Goal: Book appointment/travel/reservation

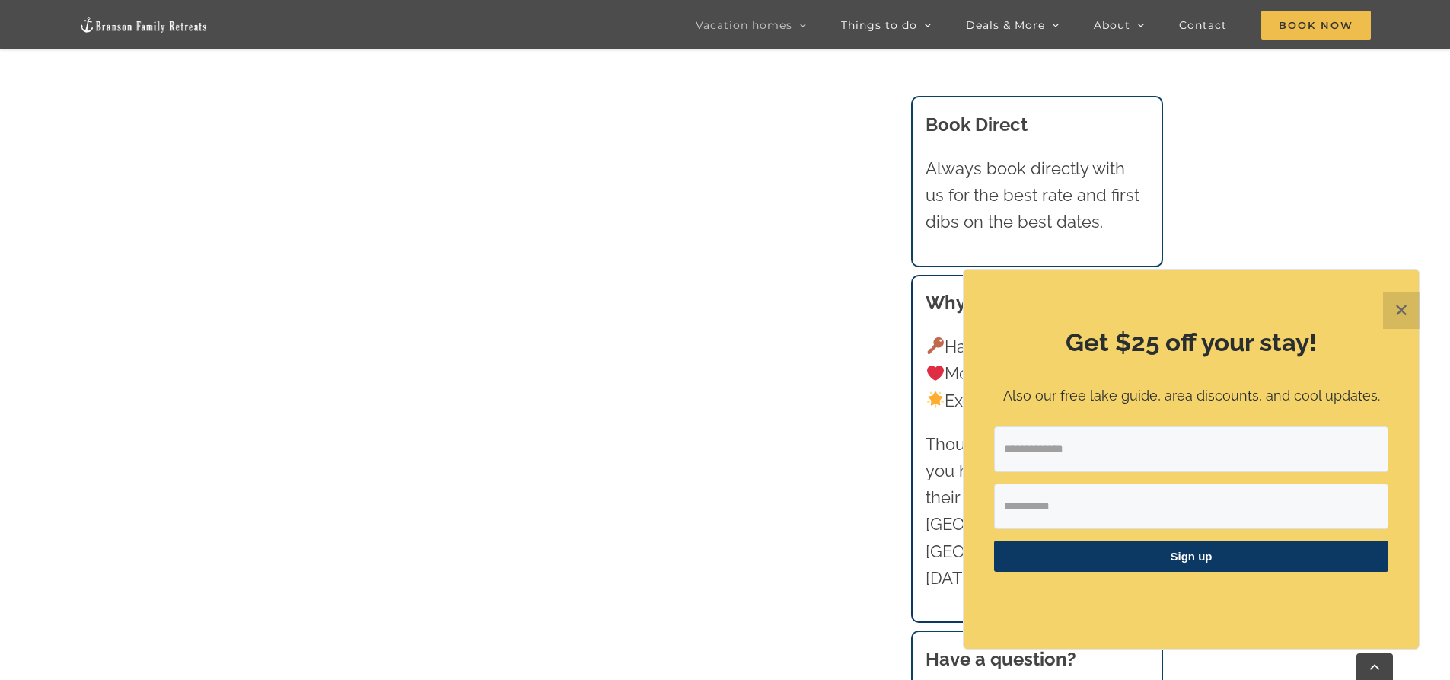
scroll to position [913, 0]
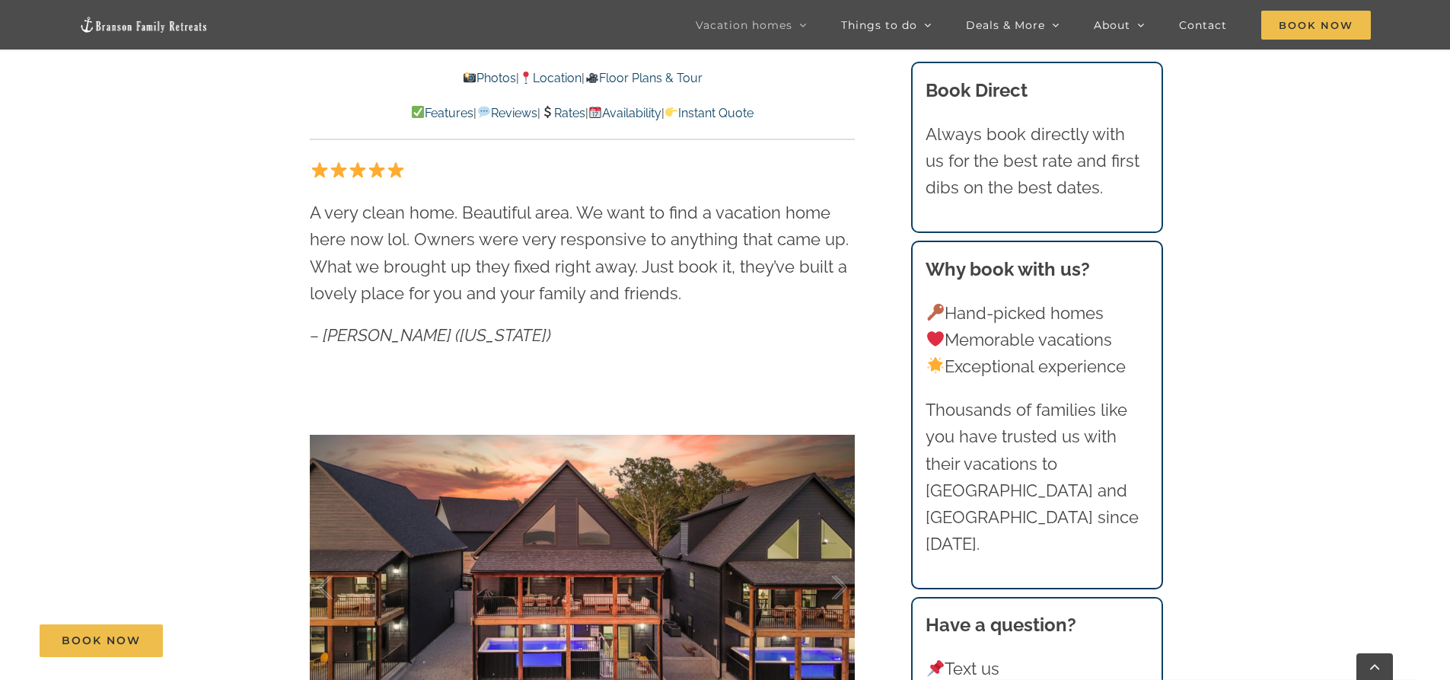
scroll to position [1218, 0]
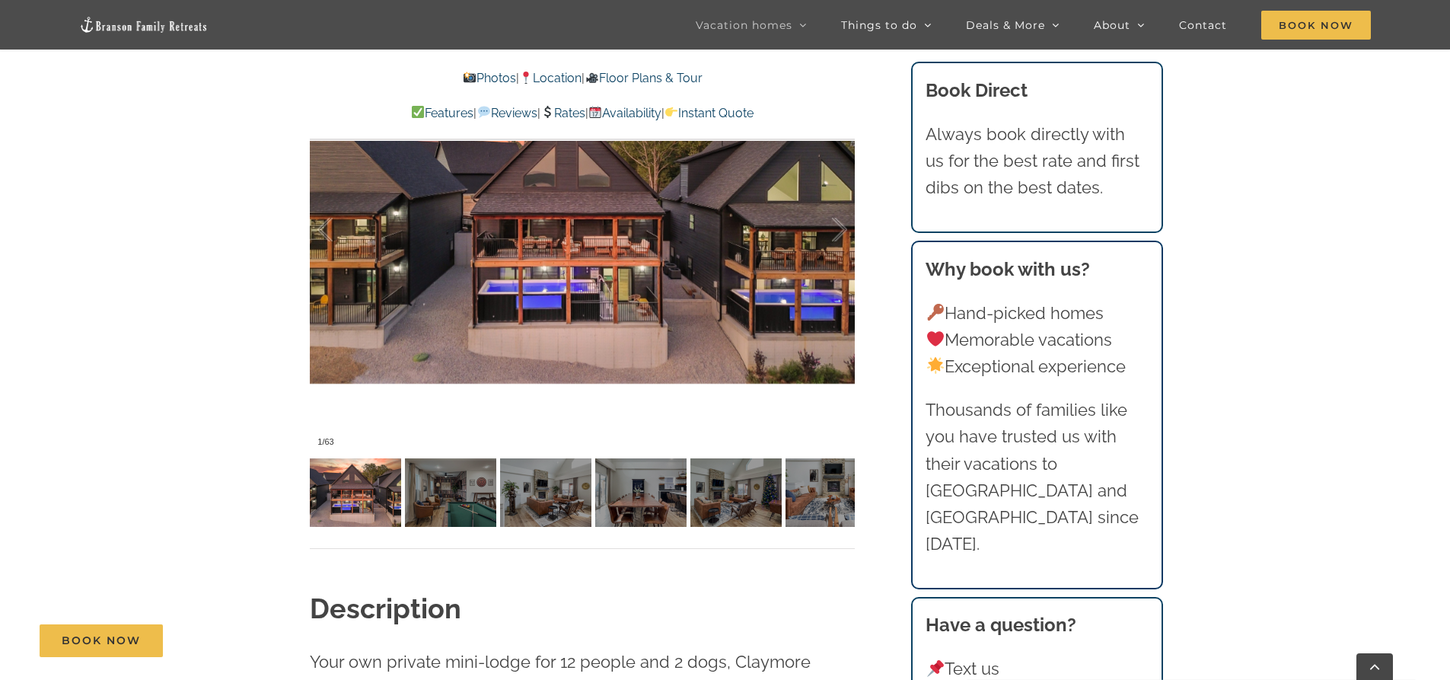
click at [624, 251] on div at bounding box center [582, 230] width 545 height 448
click at [839, 230] on div at bounding box center [823, 230] width 47 height 94
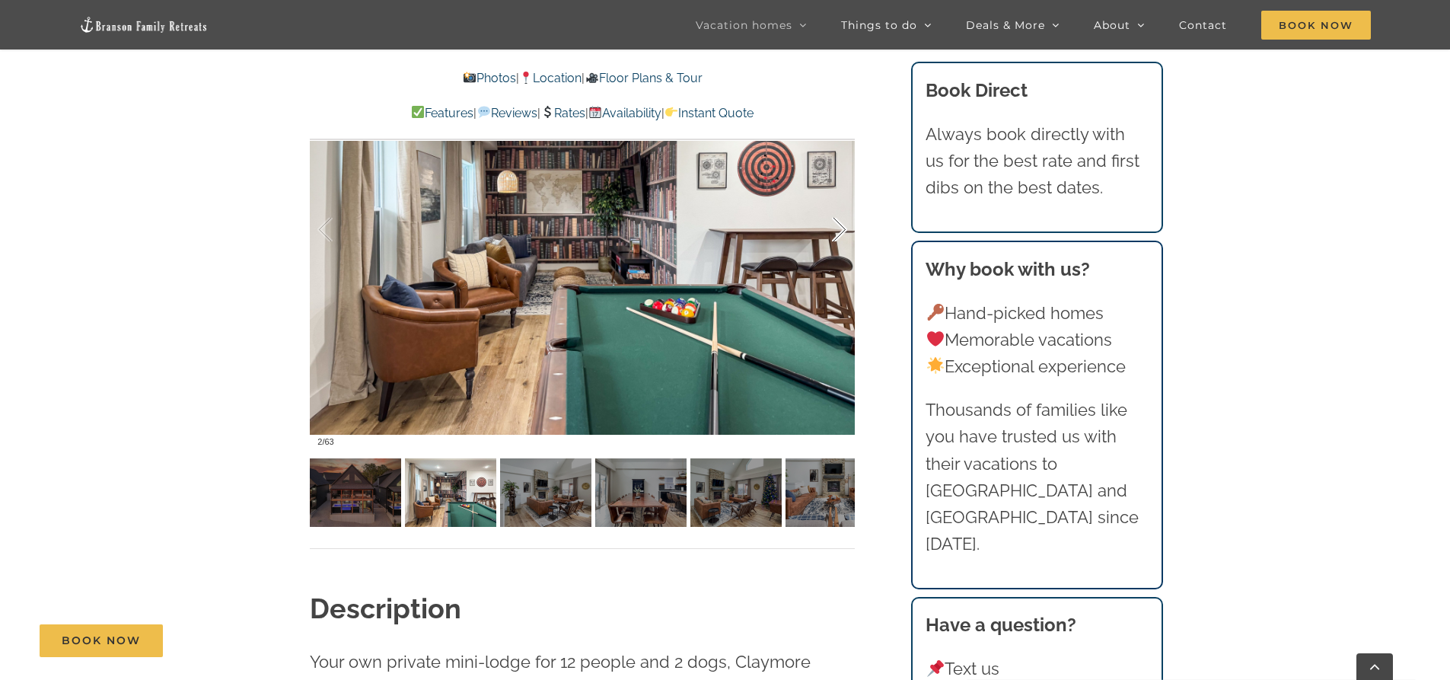
click at [839, 230] on div at bounding box center [823, 230] width 47 height 94
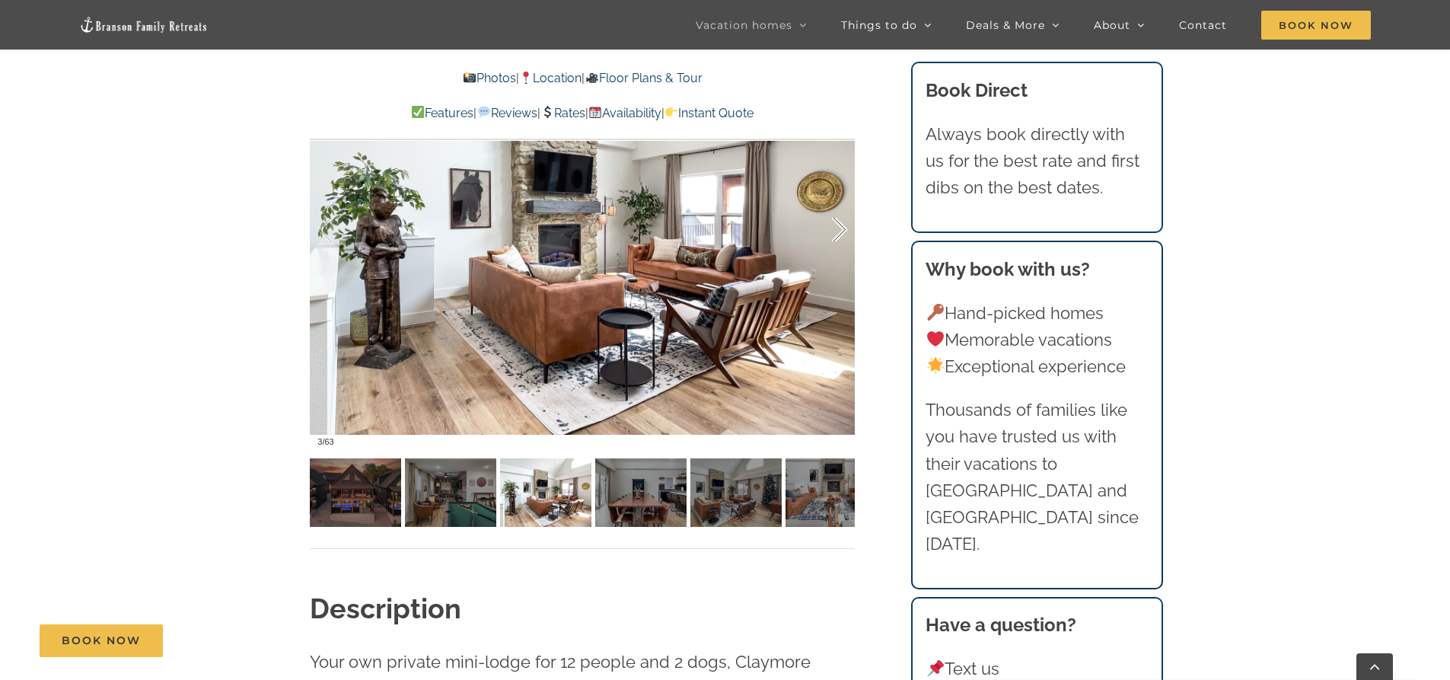
click at [839, 230] on div at bounding box center [823, 230] width 47 height 94
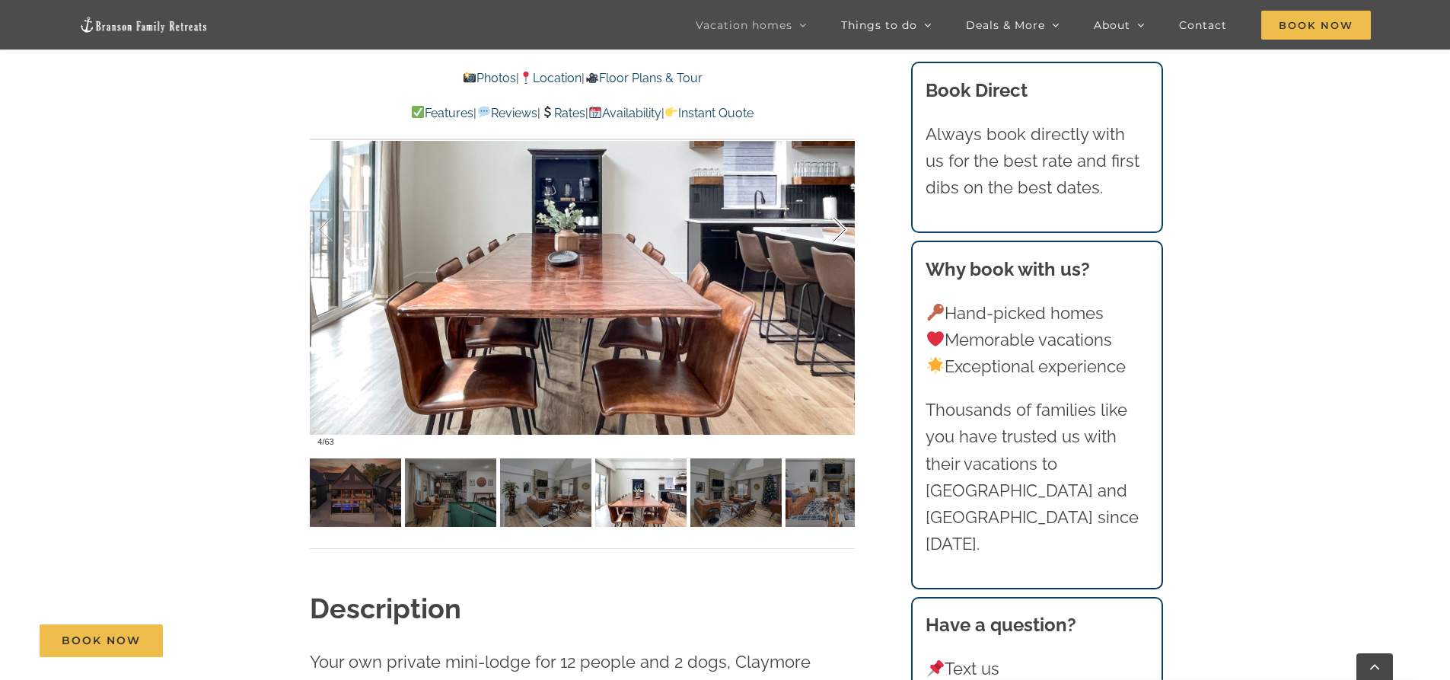
click at [839, 230] on div at bounding box center [823, 230] width 47 height 94
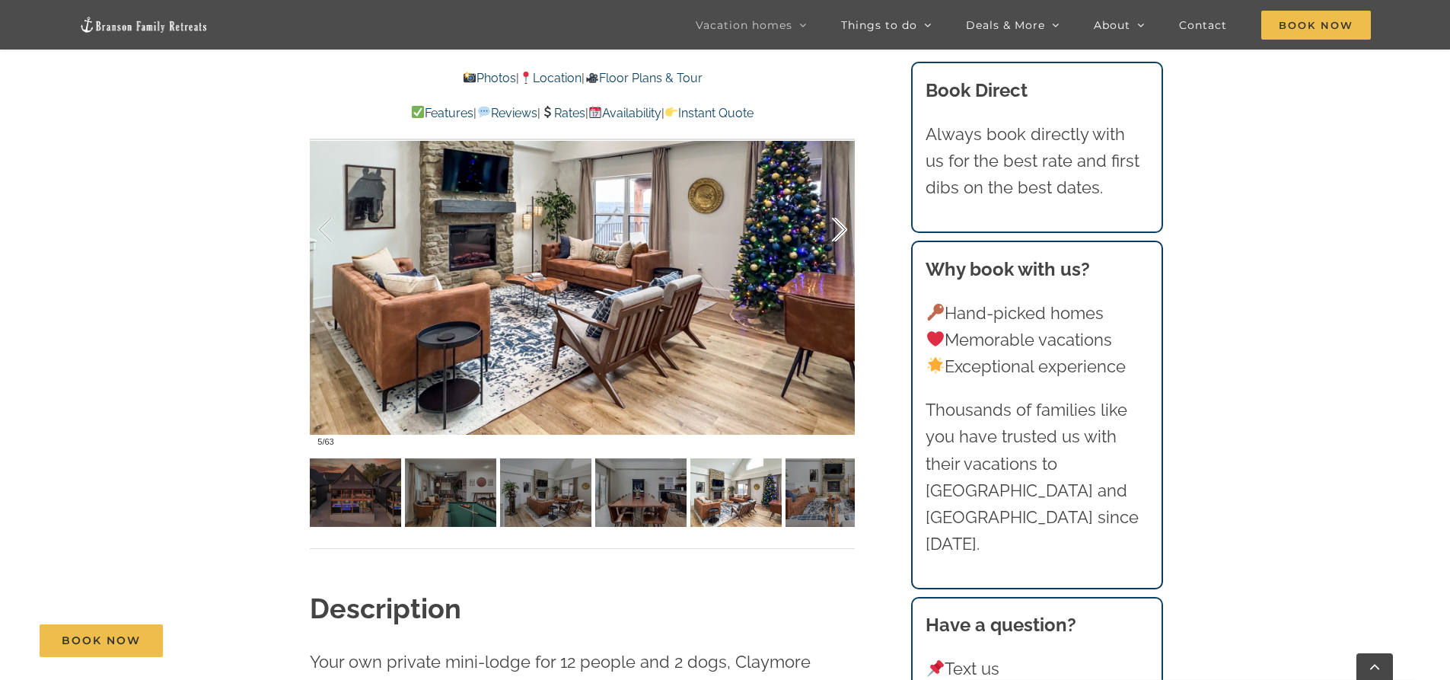
click at [839, 230] on div at bounding box center [823, 230] width 47 height 94
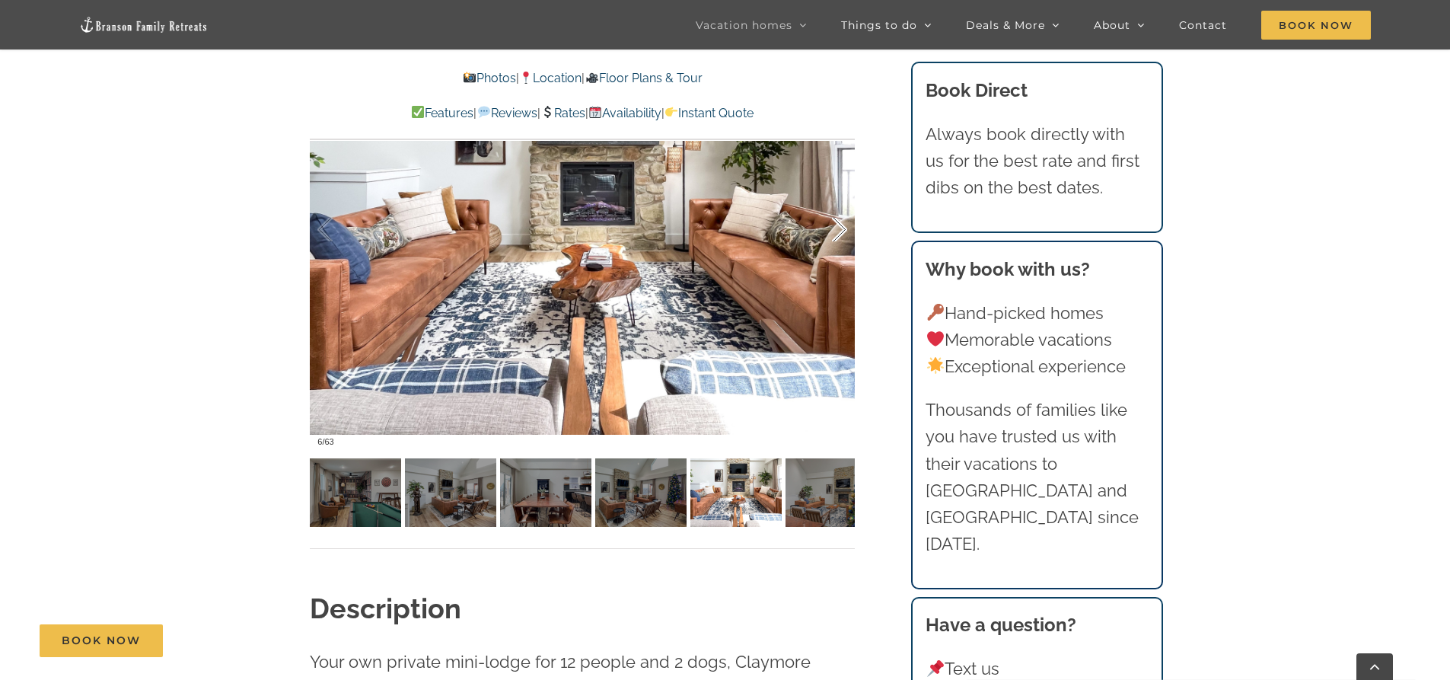
click at [839, 230] on div at bounding box center [823, 230] width 47 height 94
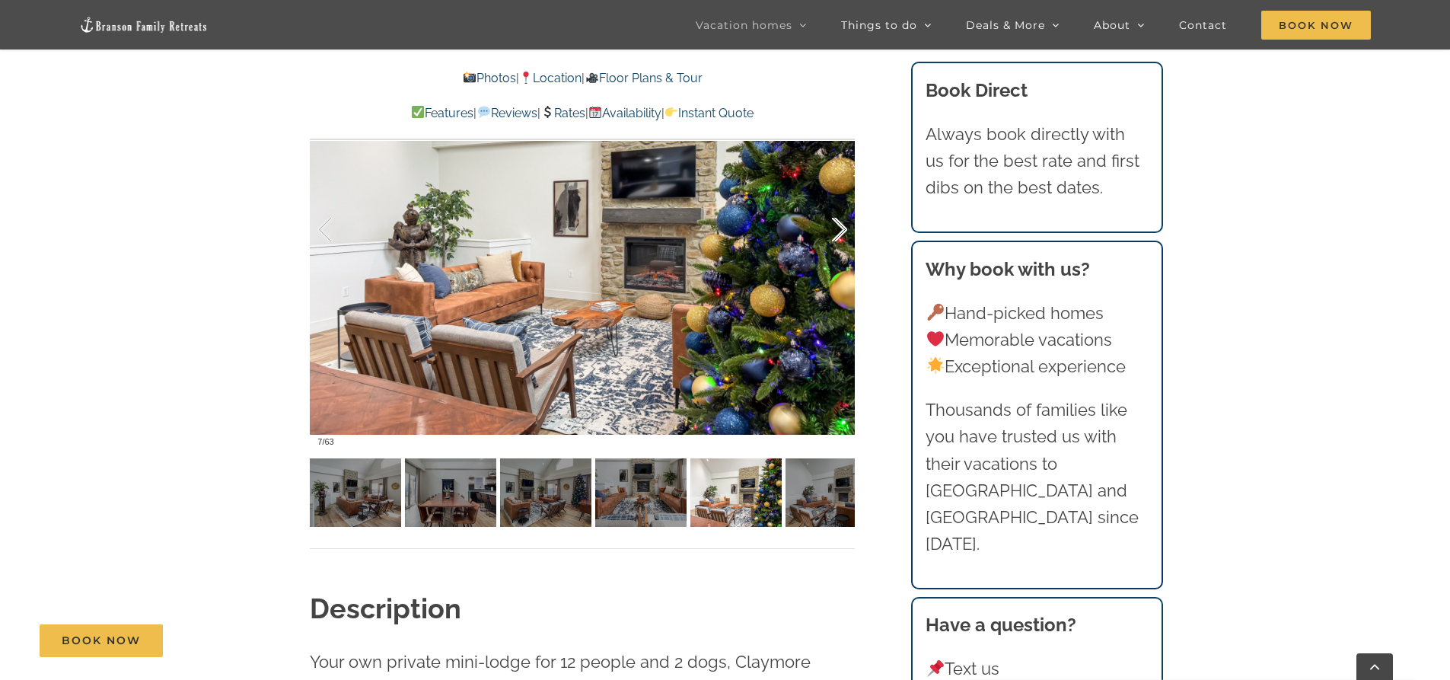
click at [839, 230] on div at bounding box center [823, 230] width 47 height 94
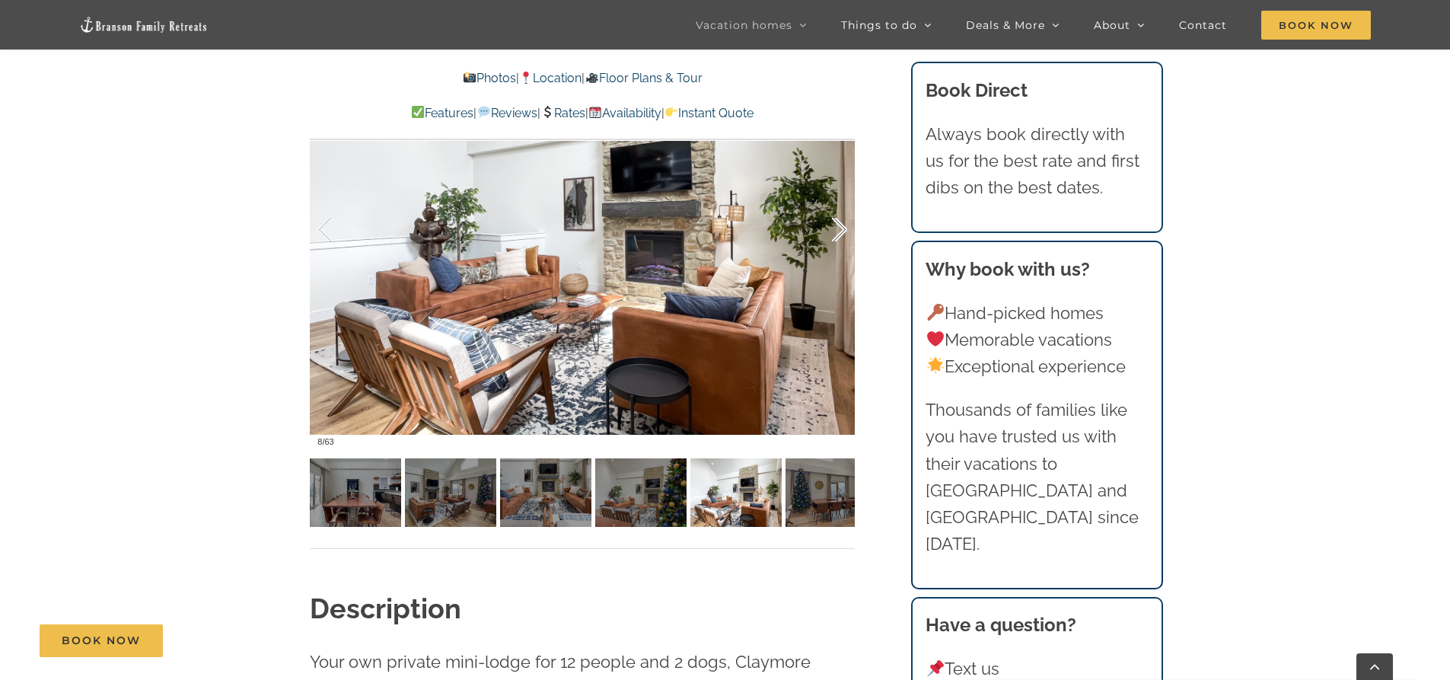
click at [839, 230] on div at bounding box center [823, 230] width 47 height 94
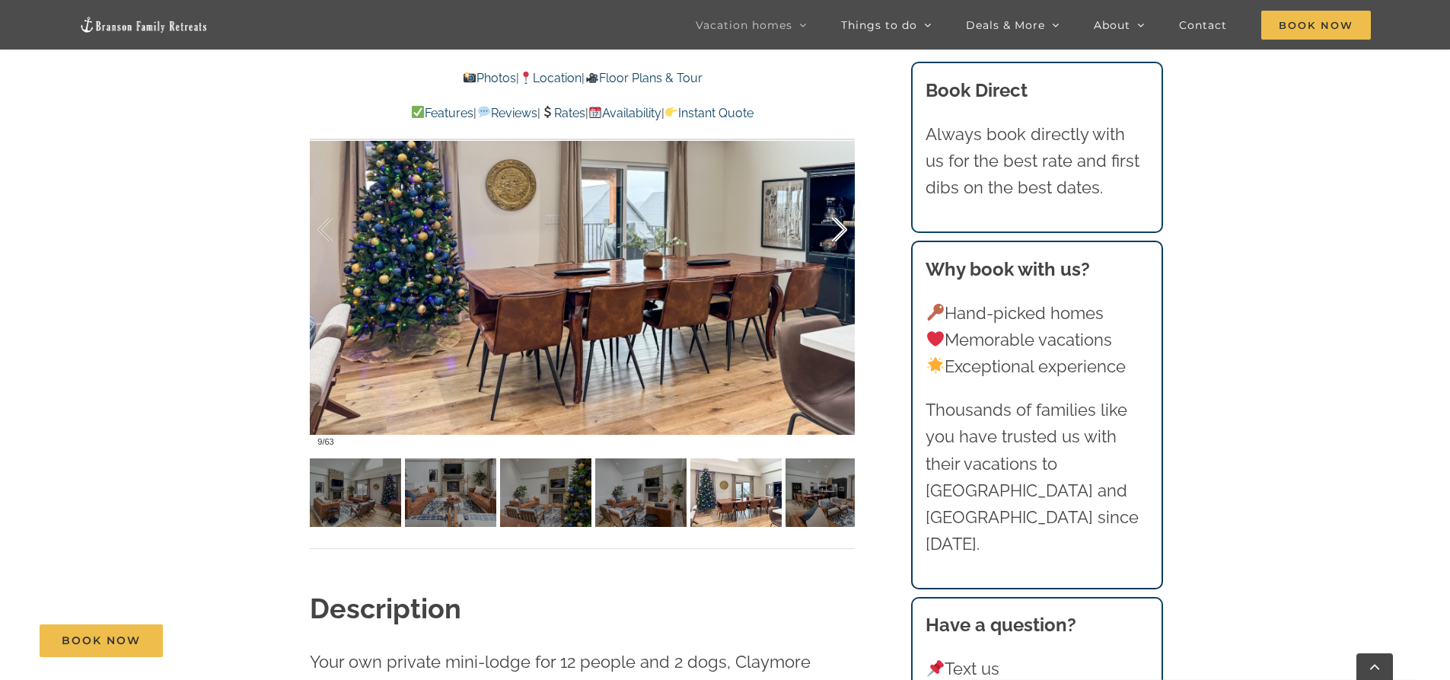
click at [839, 230] on div at bounding box center [823, 230] width 47 height 94
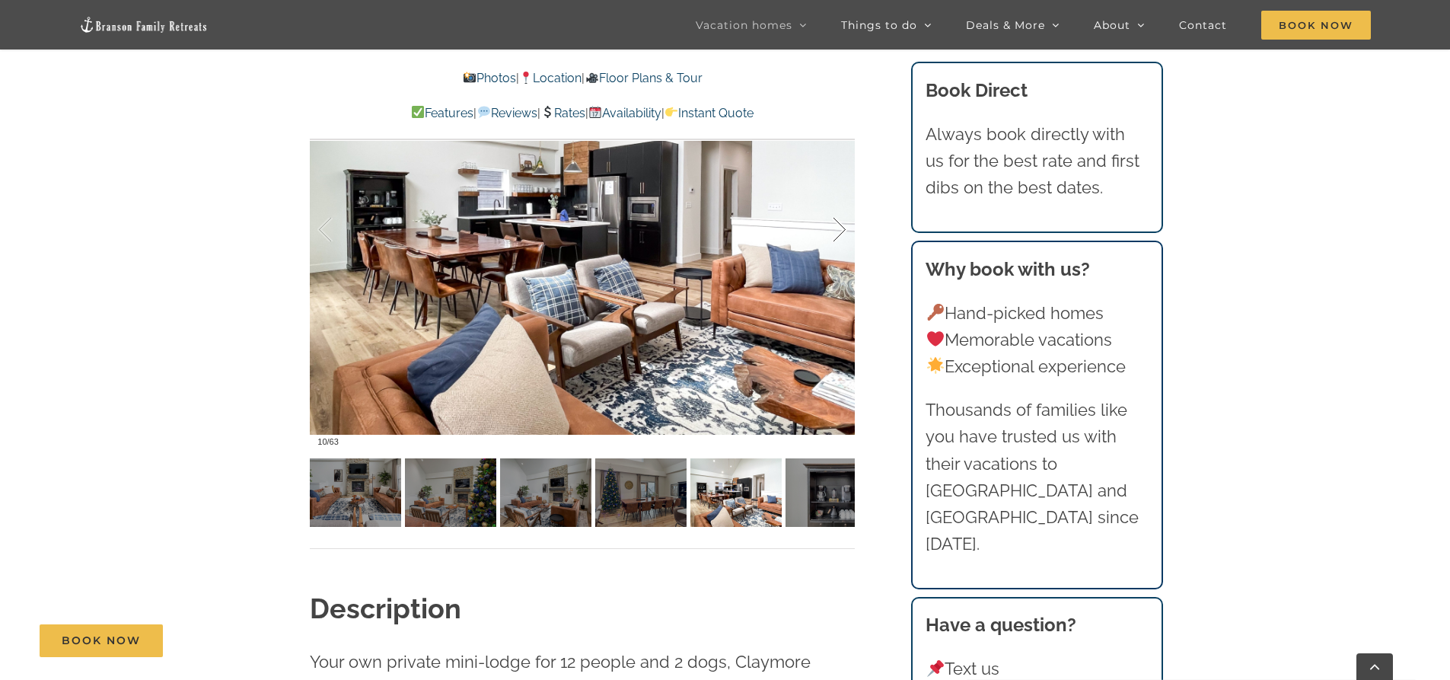
click at [839, 230] on div at bounding box center [823, 230] width 47 height 94
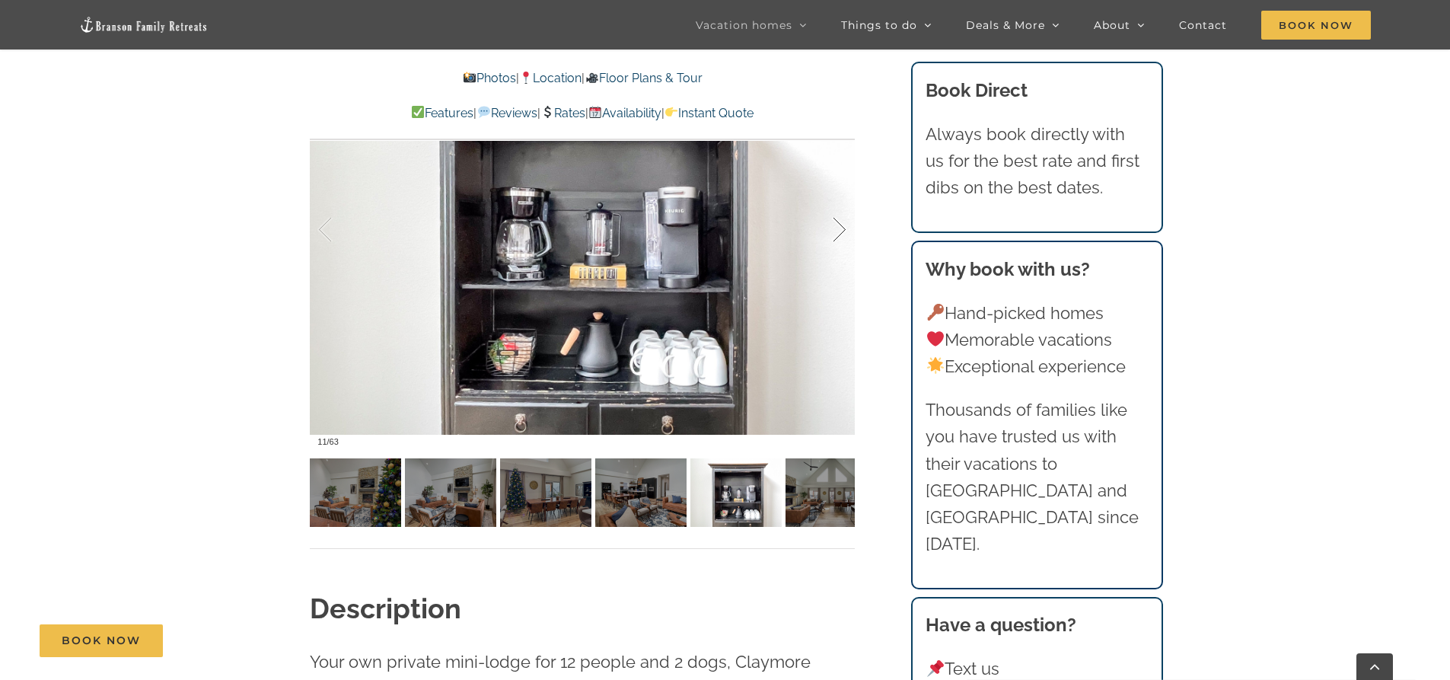
click at [839, 230] on div at bounding box center [823, 230] width 47 height 94
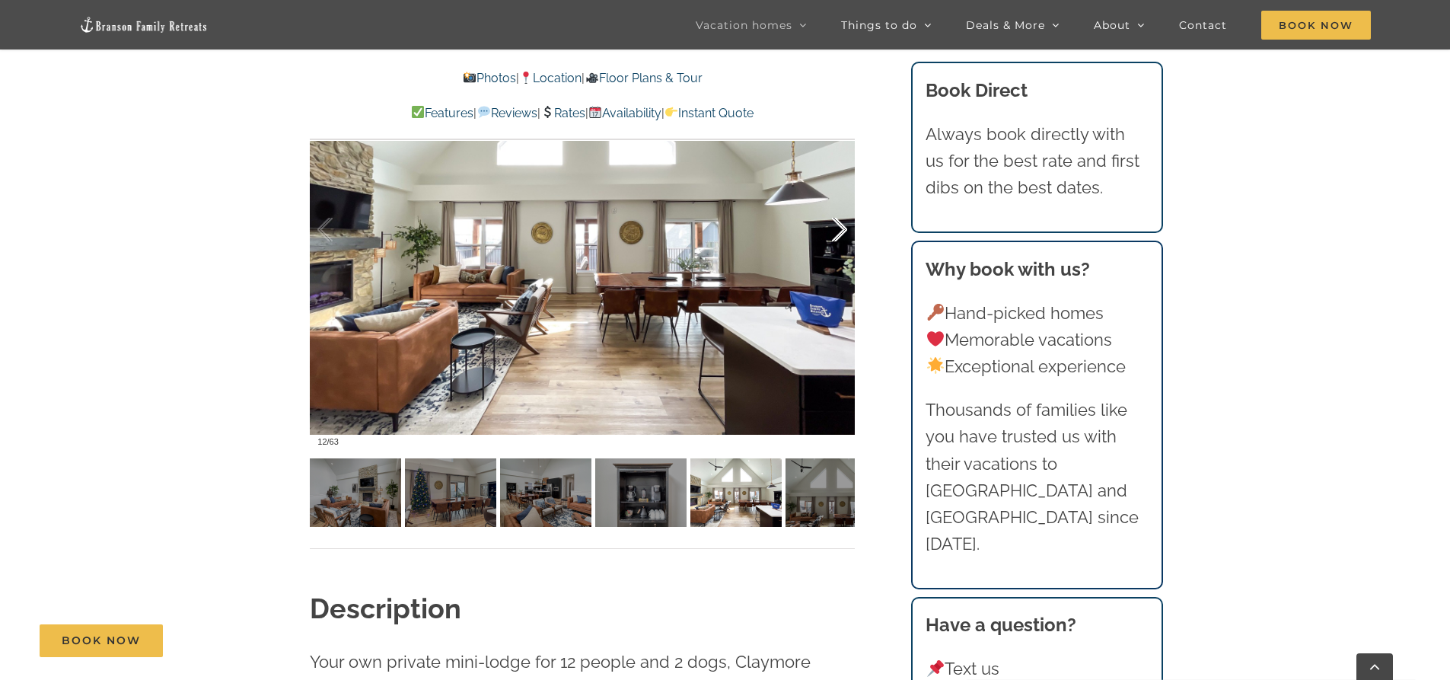
click at [839, 230] on div at bounding box center [823, 230] width 47 height 94
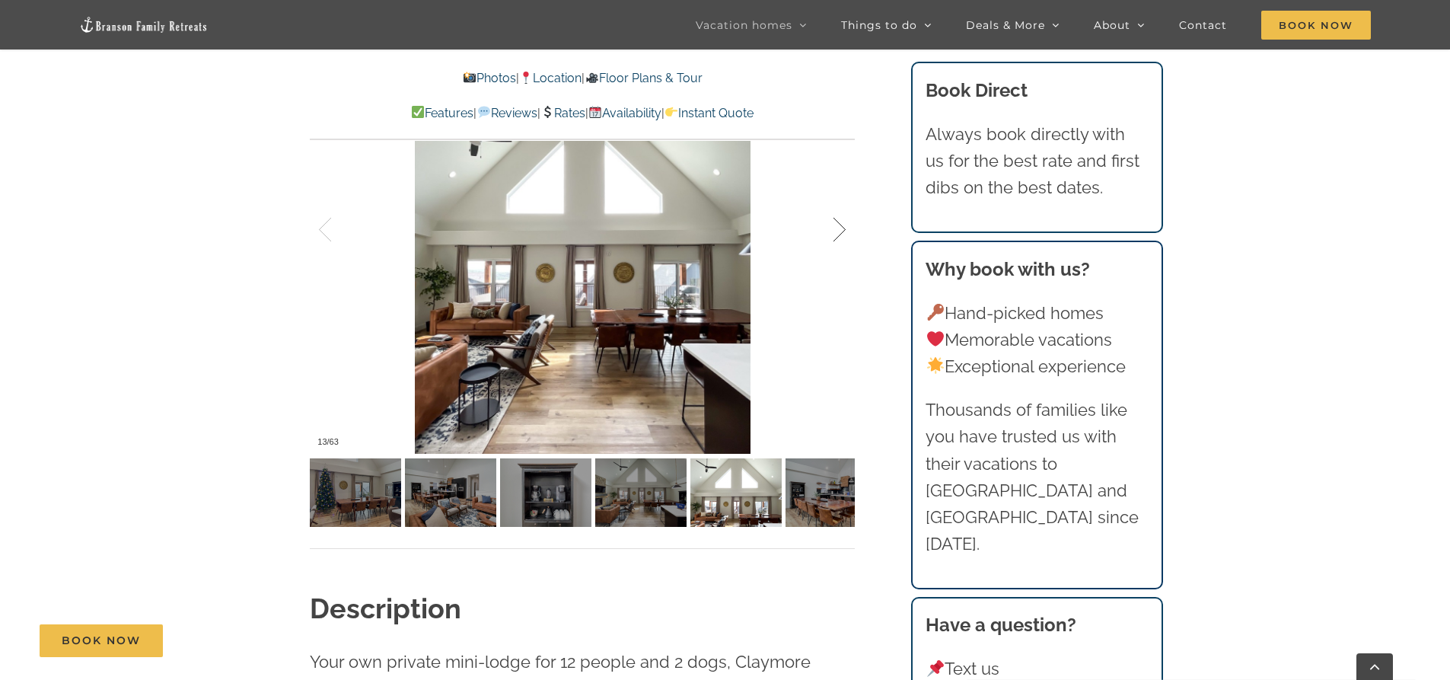
click at [839, 230] on div at bounding box center [823, 230] width 47 height 94
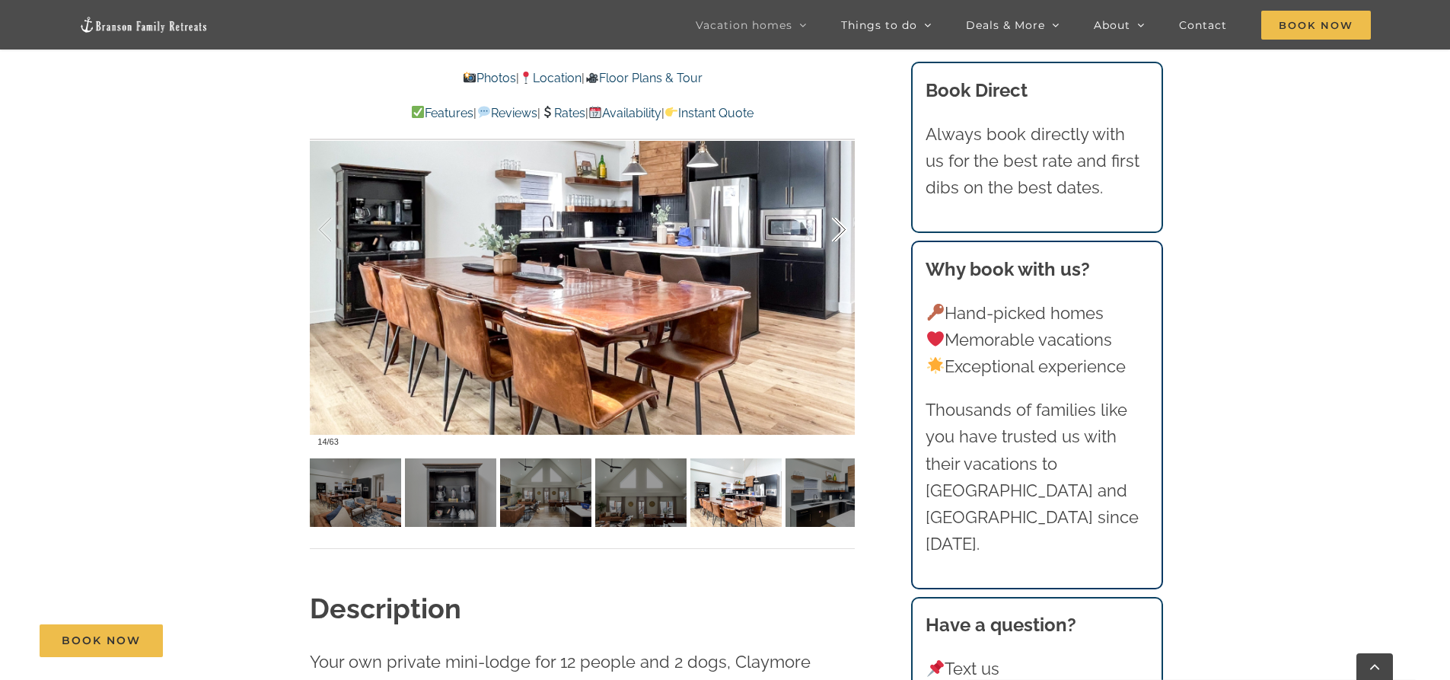
click at [839, 230] on div at bounding box center [823, 230] width 47 height 94
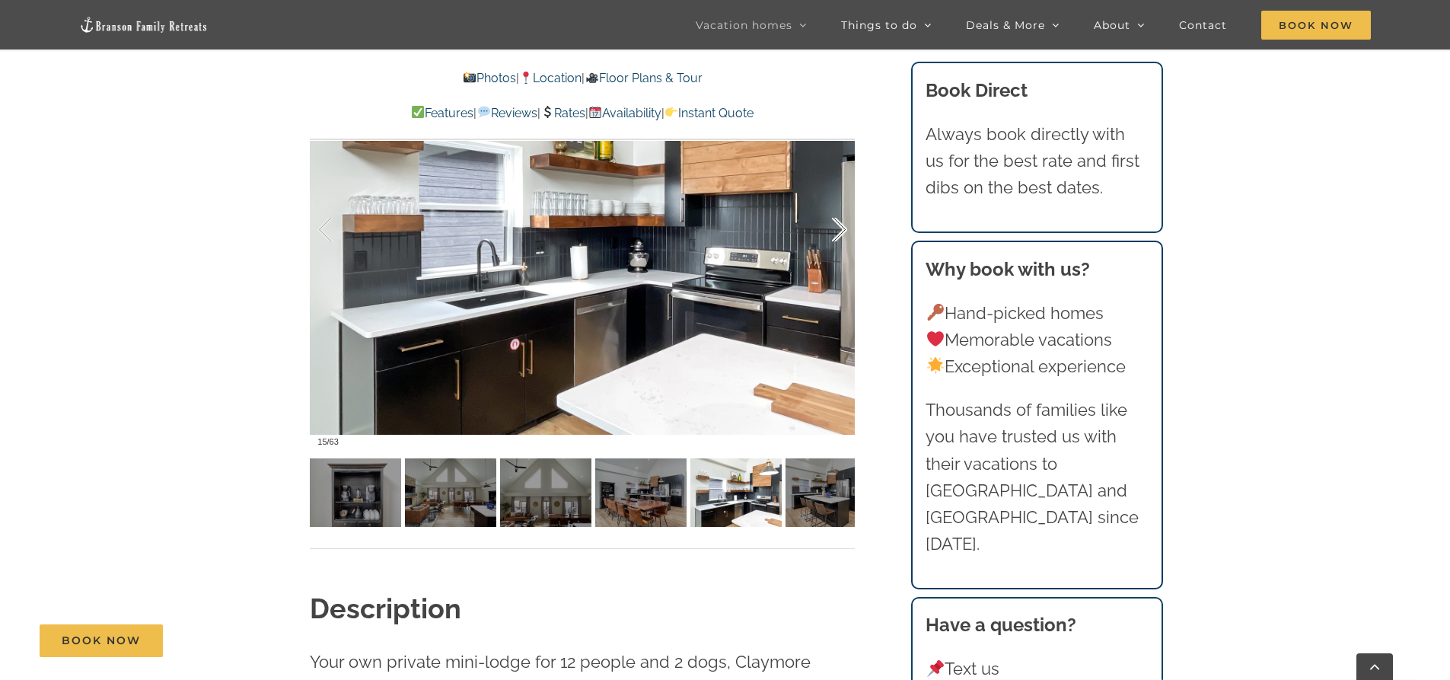
click at [839, 230] on div at bounding box center [823, 230] width 47 height 94
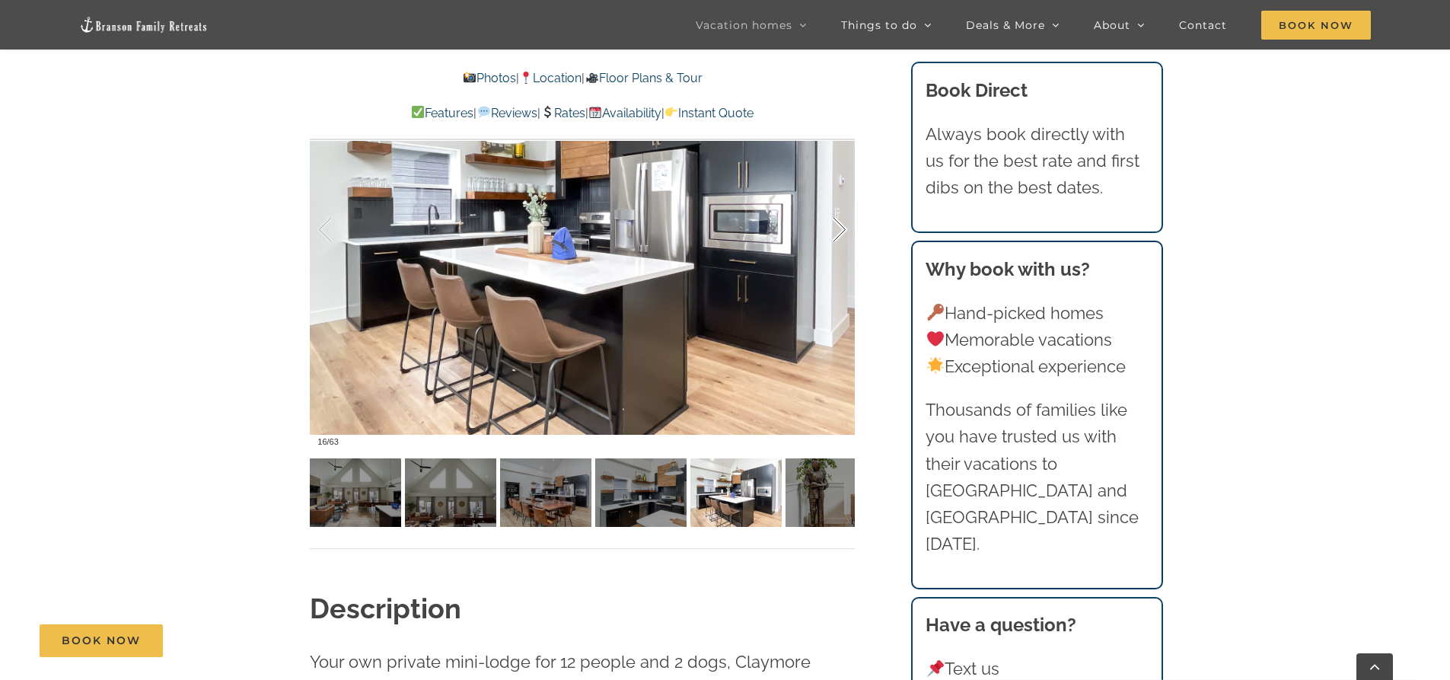
click at [839, 230] on div at bounding box center [823, 230] width 47 height 94
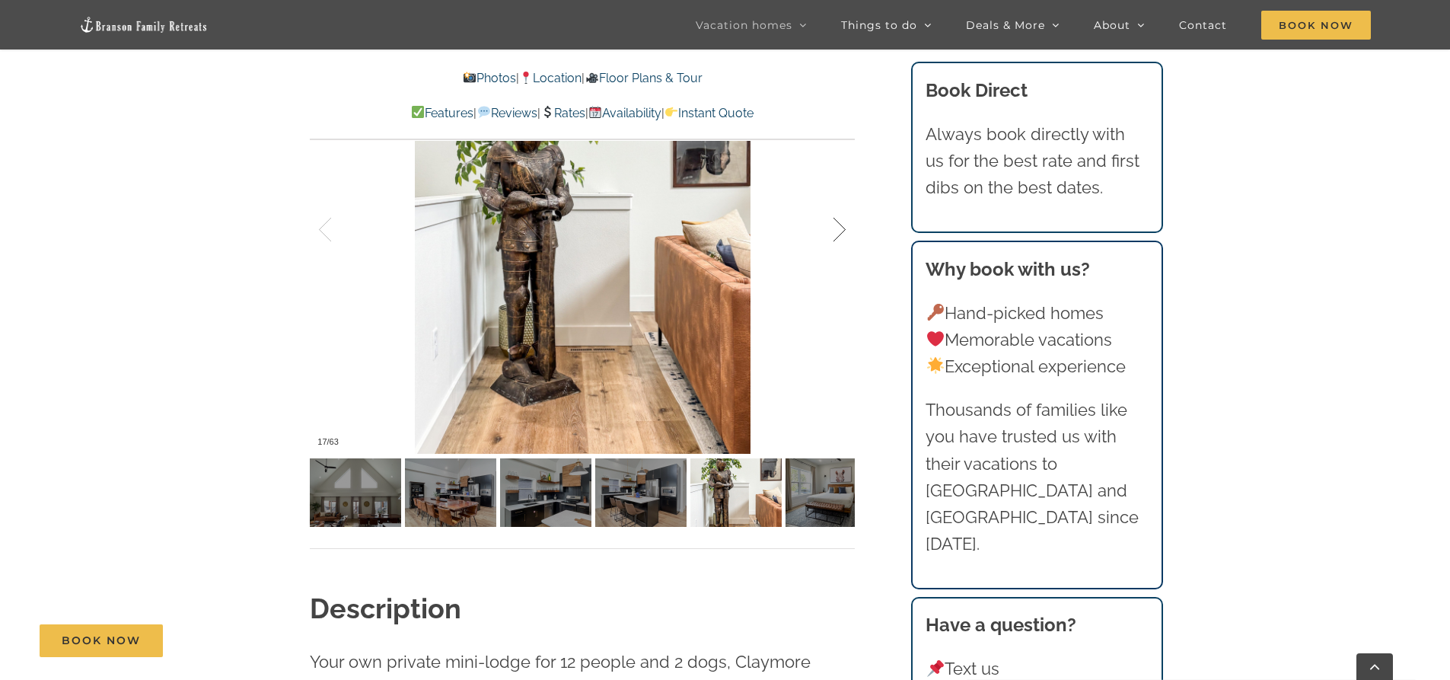
click at [839, 230] on div at bounding box center [823, 230] width 47 height 94
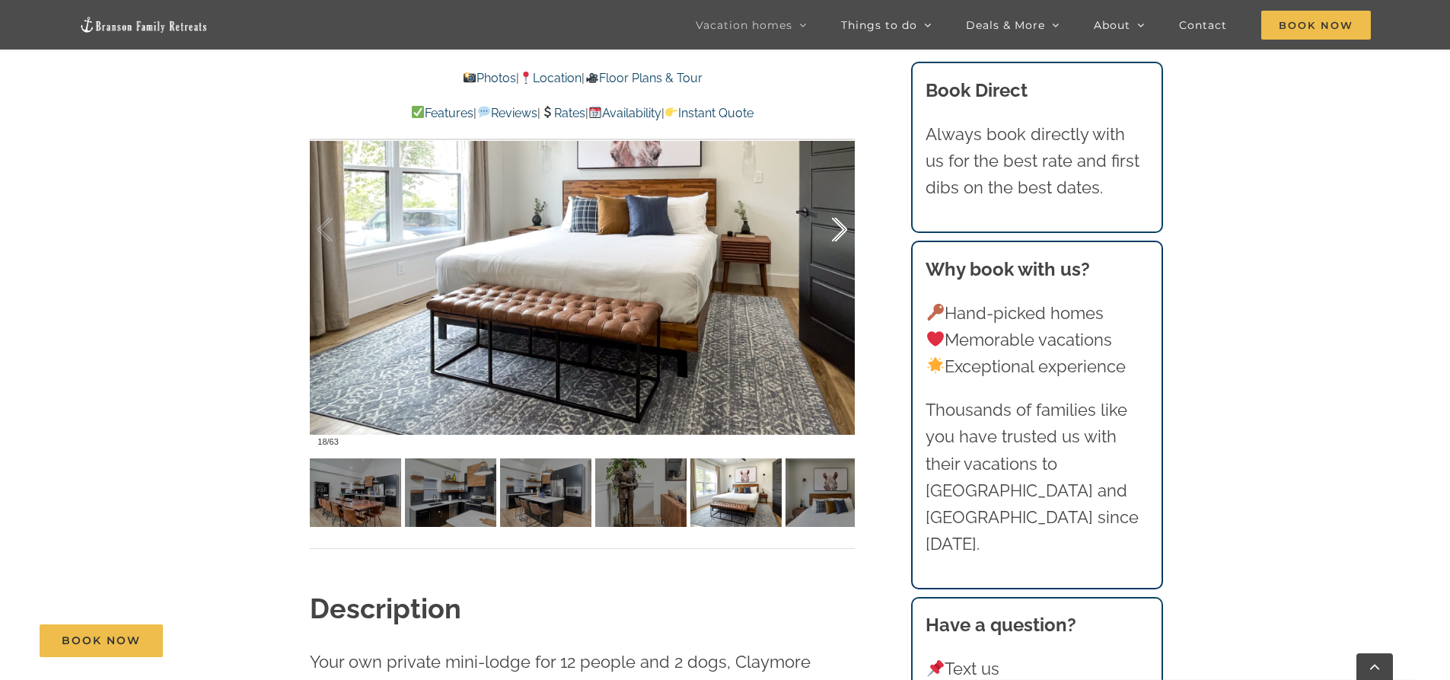
click at [839, 230] on div at bounding box center [823, 230] width 47 height 94
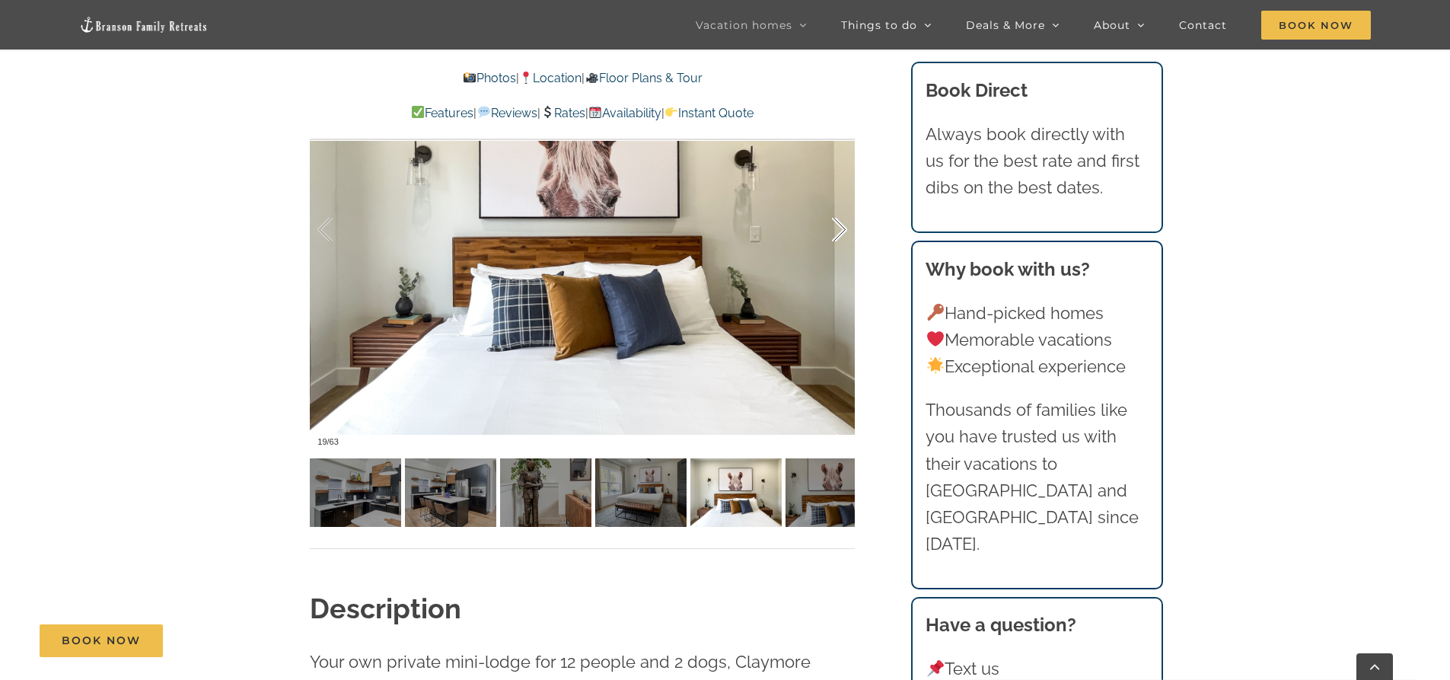
click at [839, 230] on div at bounding box center [823, 230] width 47 height 94
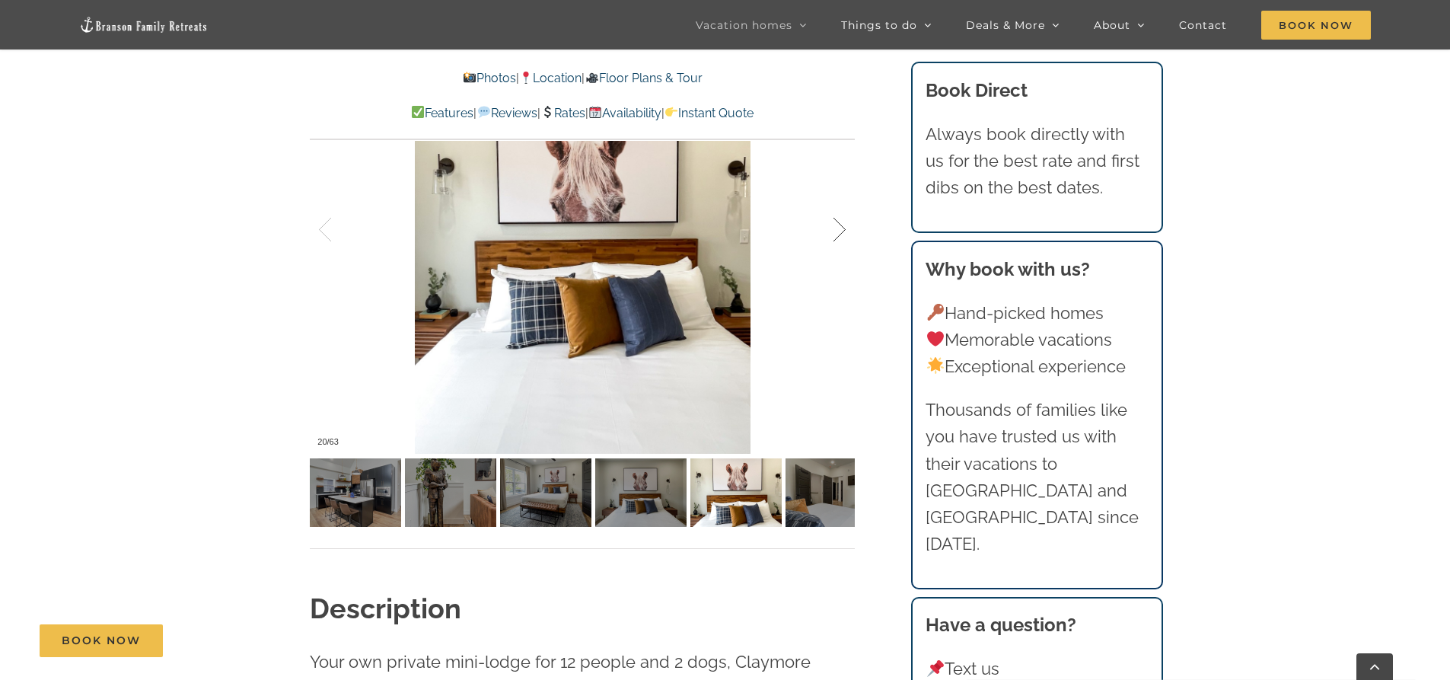
click at [839, 230] on div at bounding box center [823, 230] width 47 height 94
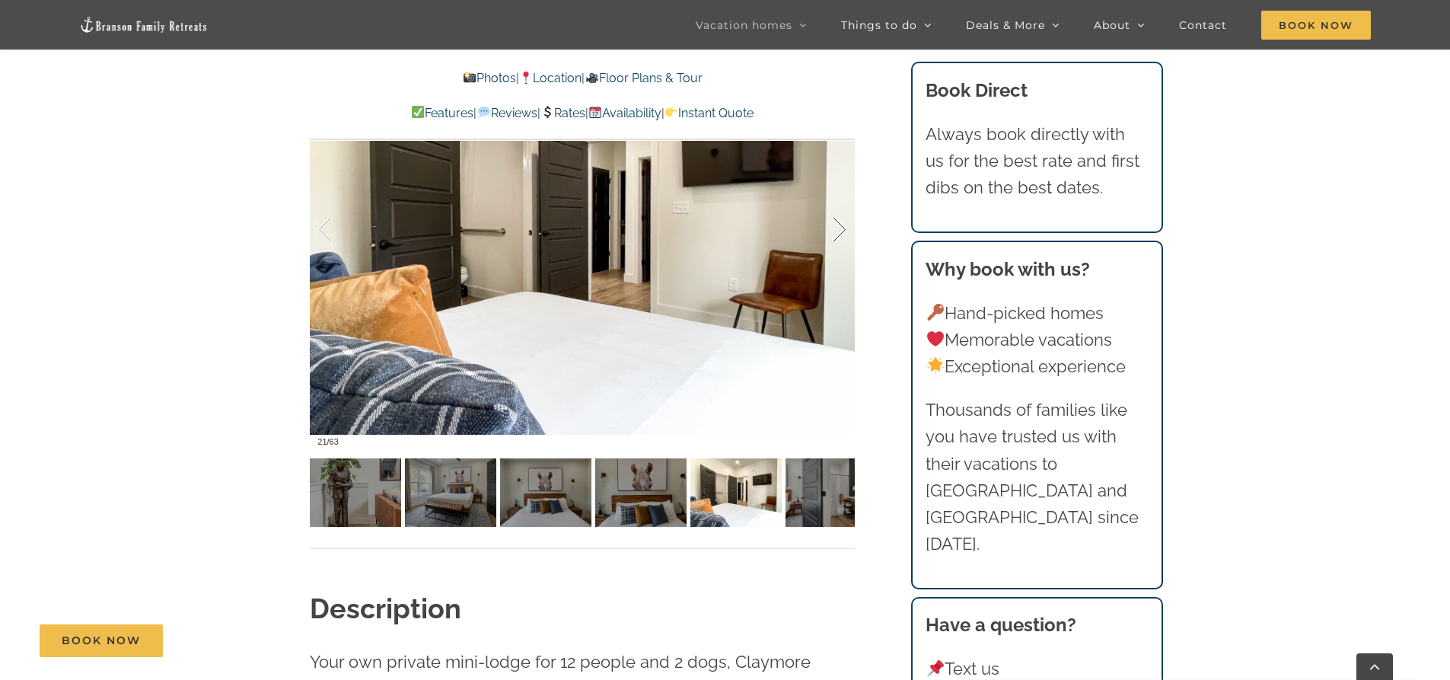
click at [839, 230] on div at bounding box center [823, 230] width 47 height 94
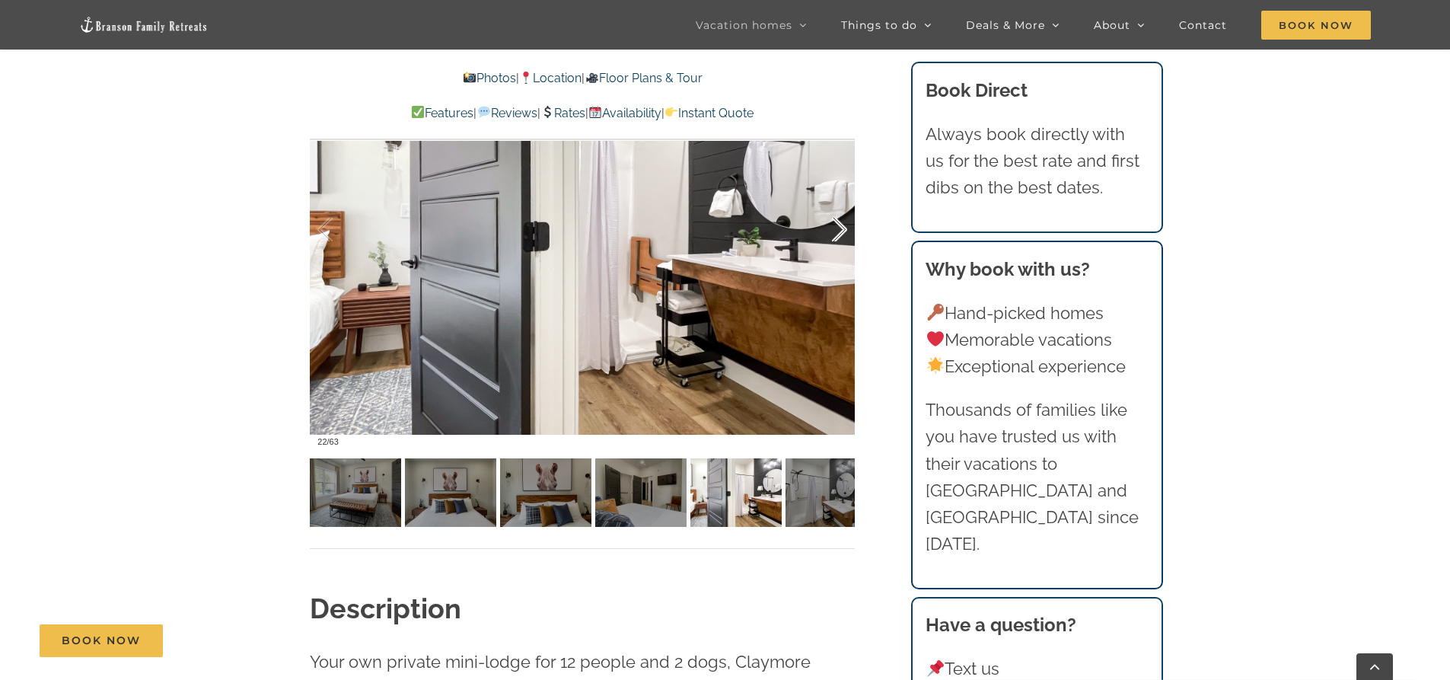
click at [839, 230] on div at bounding box center [823, 230] width 47 height 94
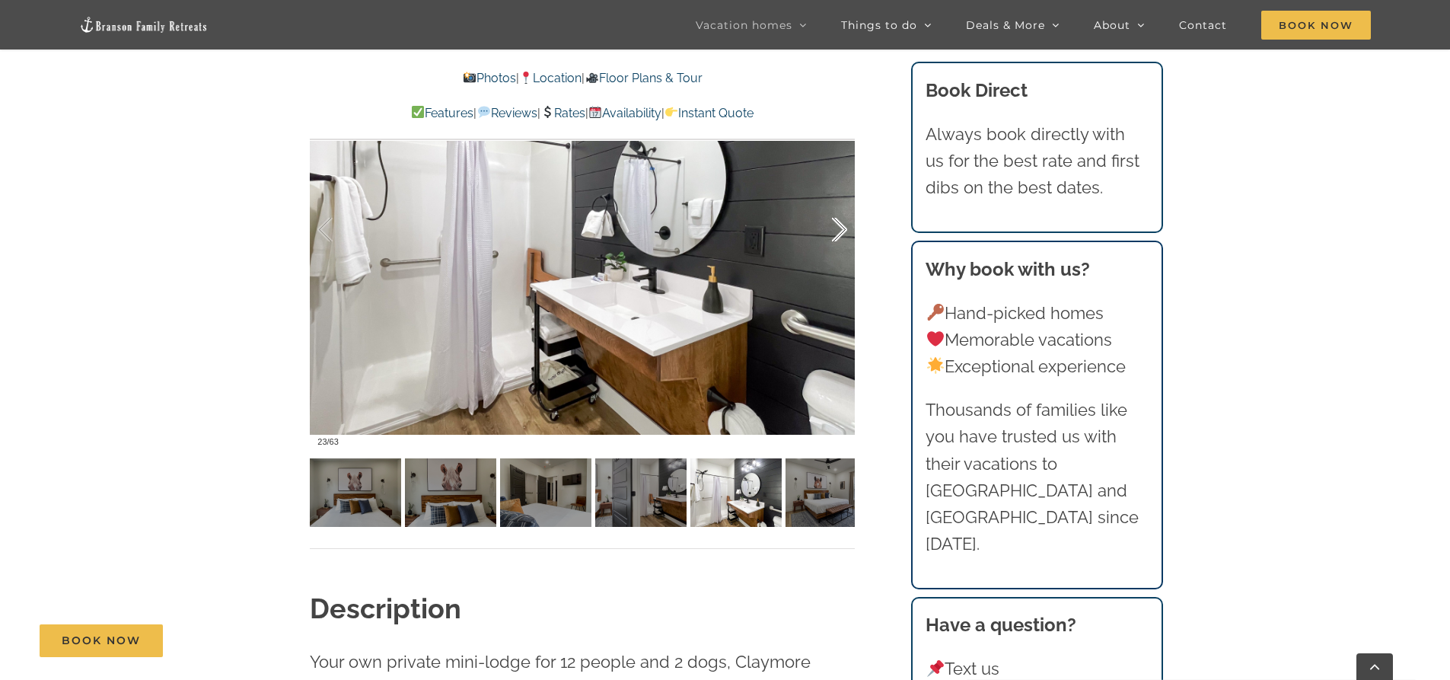
click at [839, 230] on div at bounding box center [823, 230] width 47 height 94
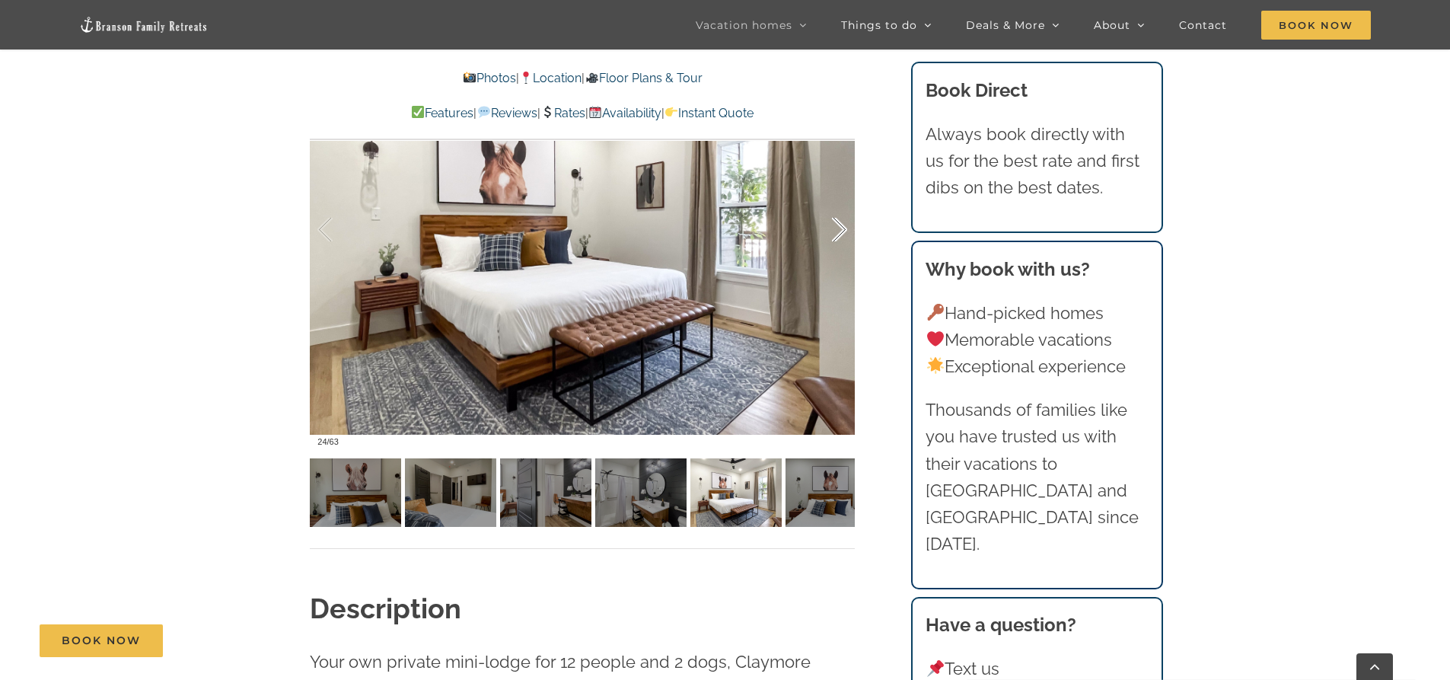
click at [839, 230] on div at bounding box center [823, 230] width 47 height 94
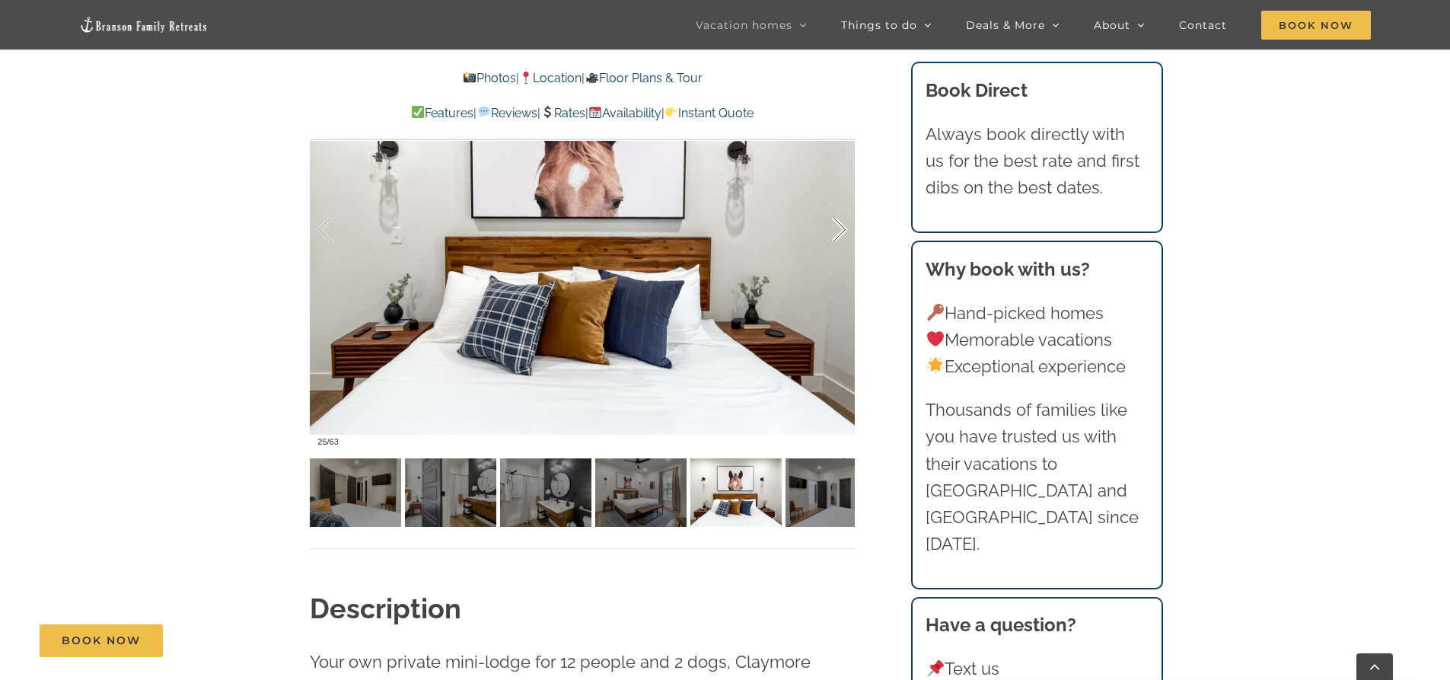
click at [839, 230] on div at bounding box center [823, 230] width 47 height 94
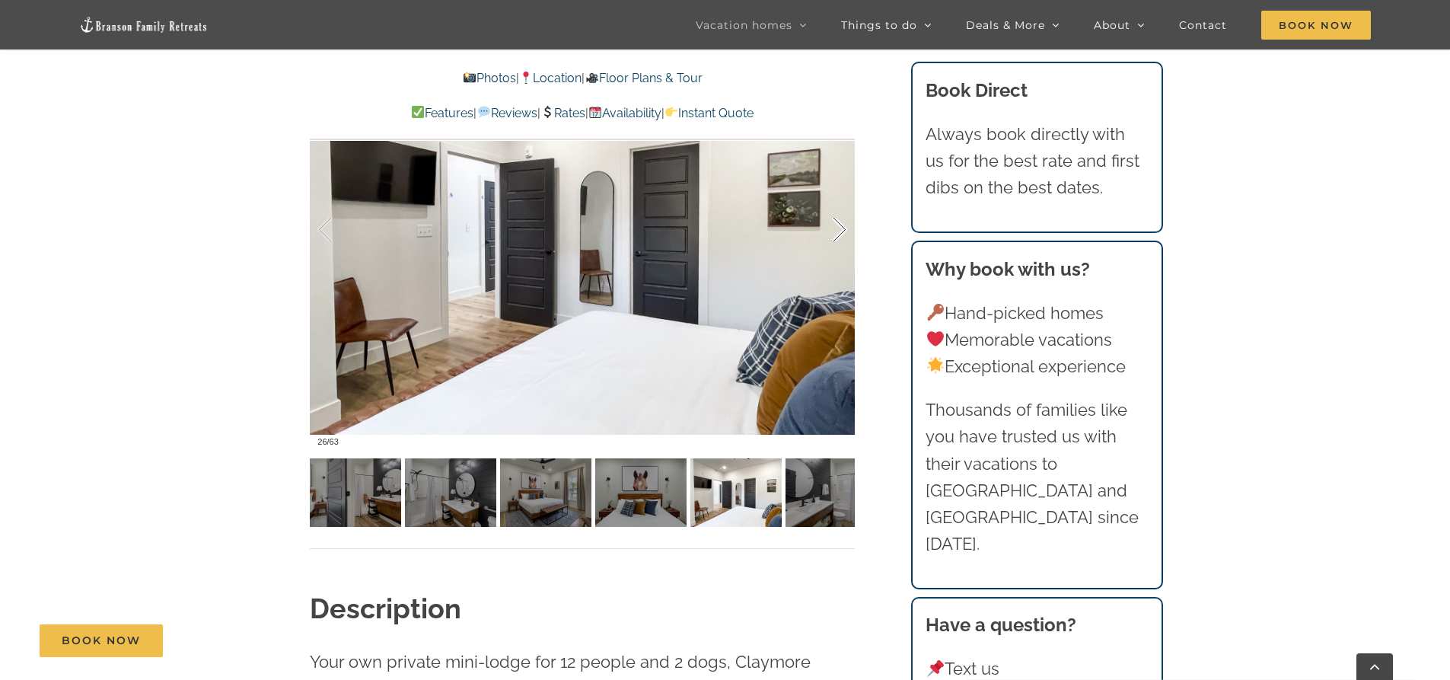
click at [839, 230] on div at bounding box center [823, 230] width 47 height 94
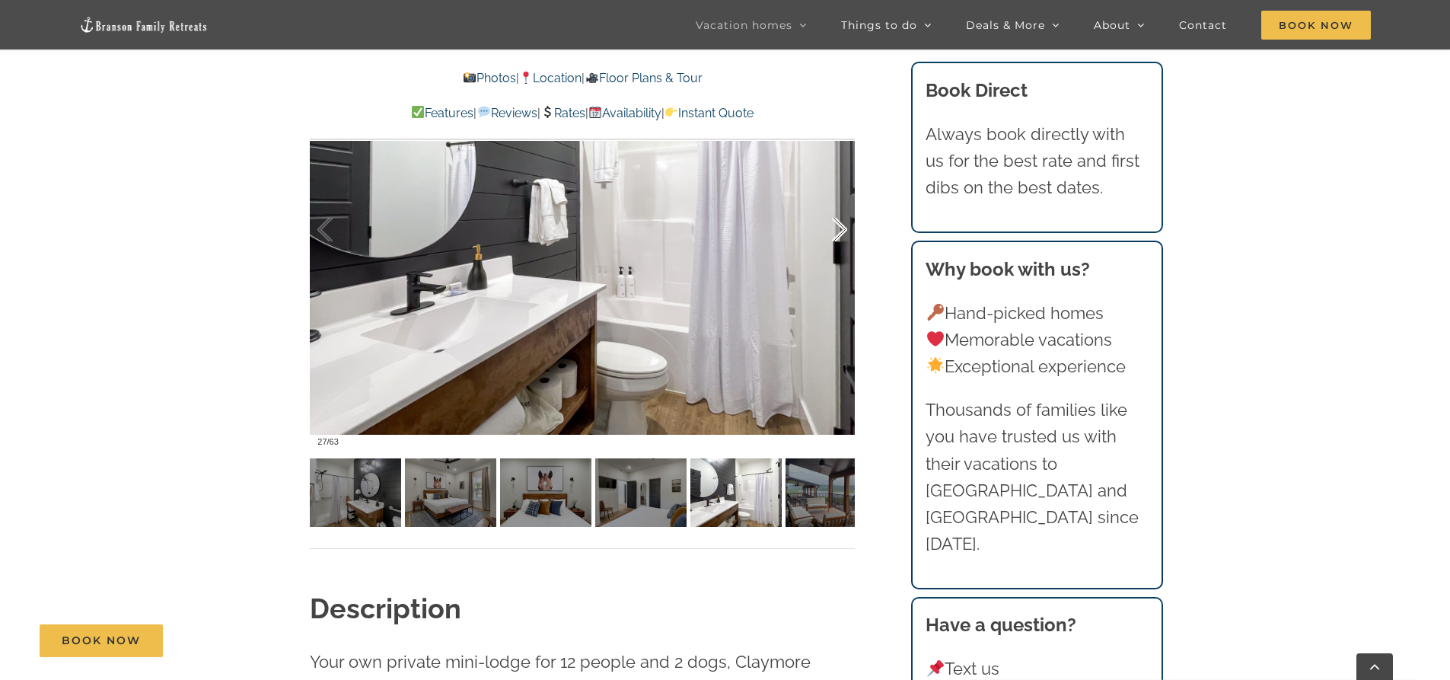
click at [839, 230] on div at bounding box center [823, 230] width 47 height 94
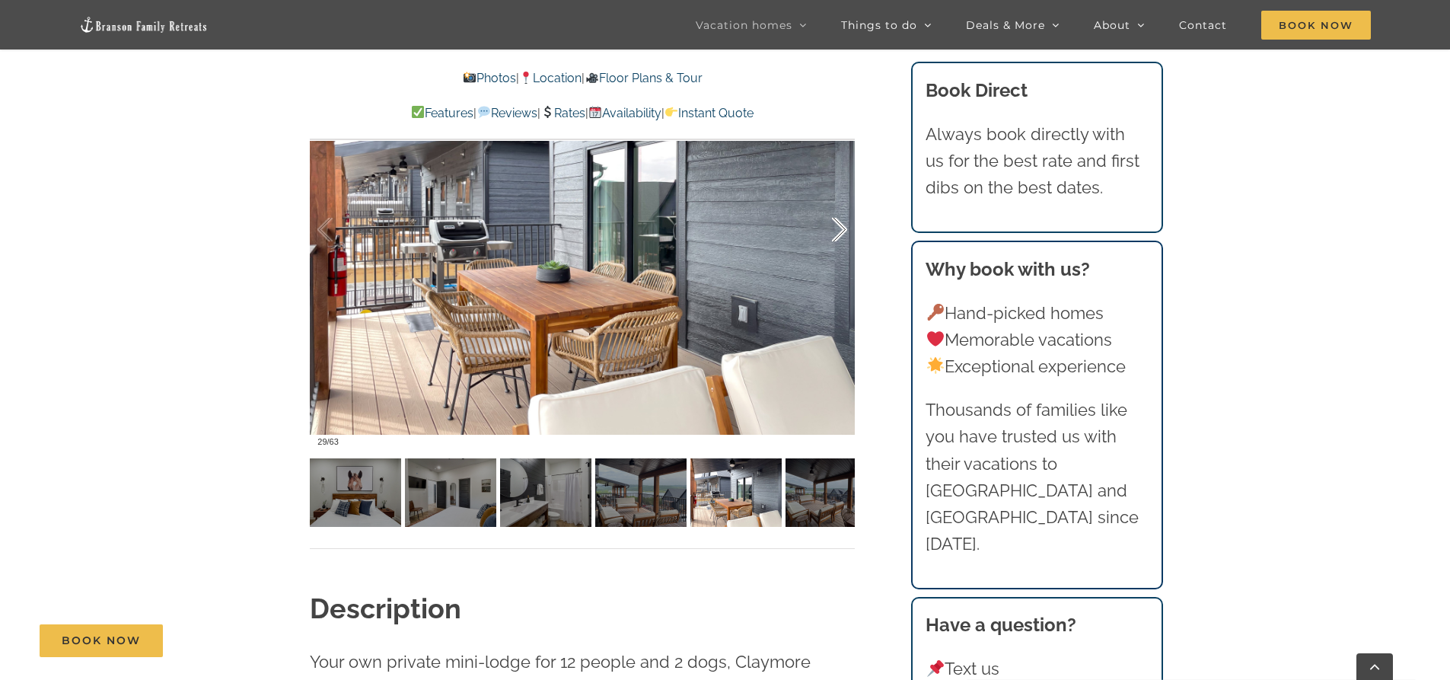
click at [839, 230] on div at bounding box center [823, 230] width 47 height 94
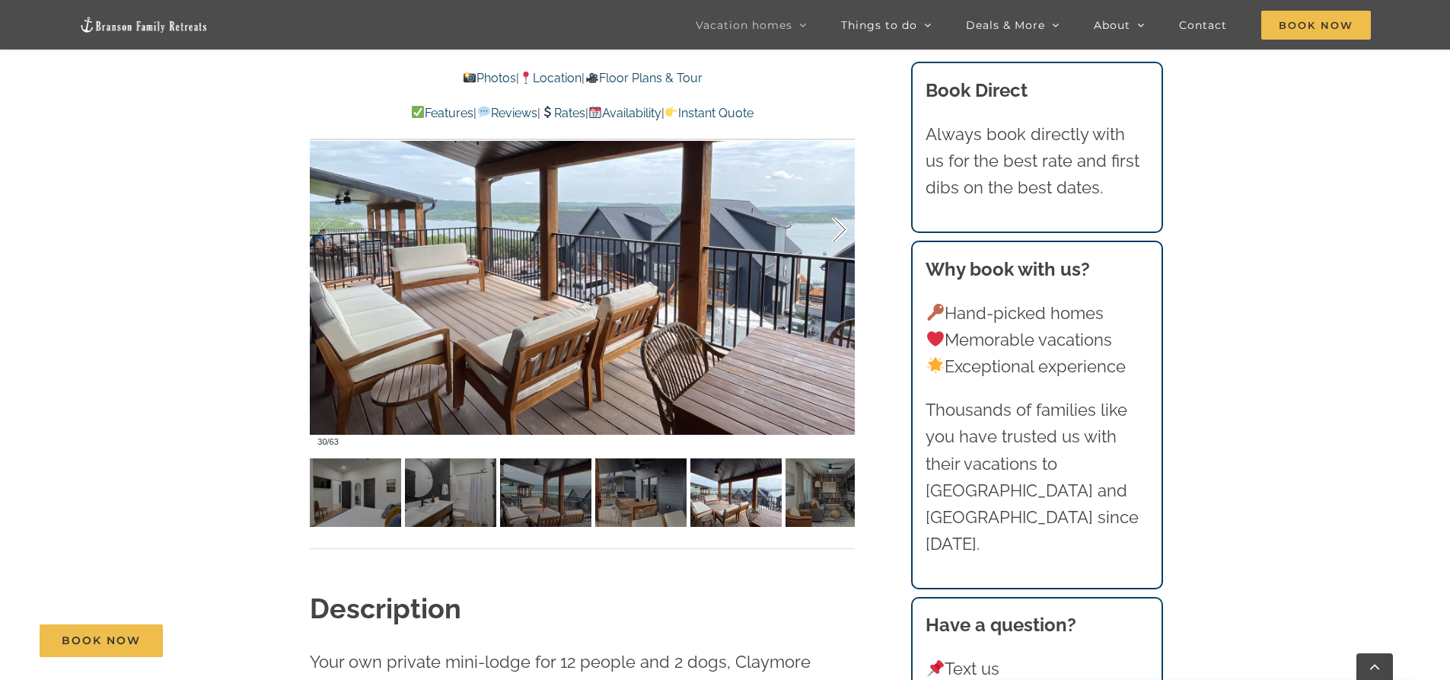
click at [839, 230] on div at bounding box center [823, 230] width 47 height 94
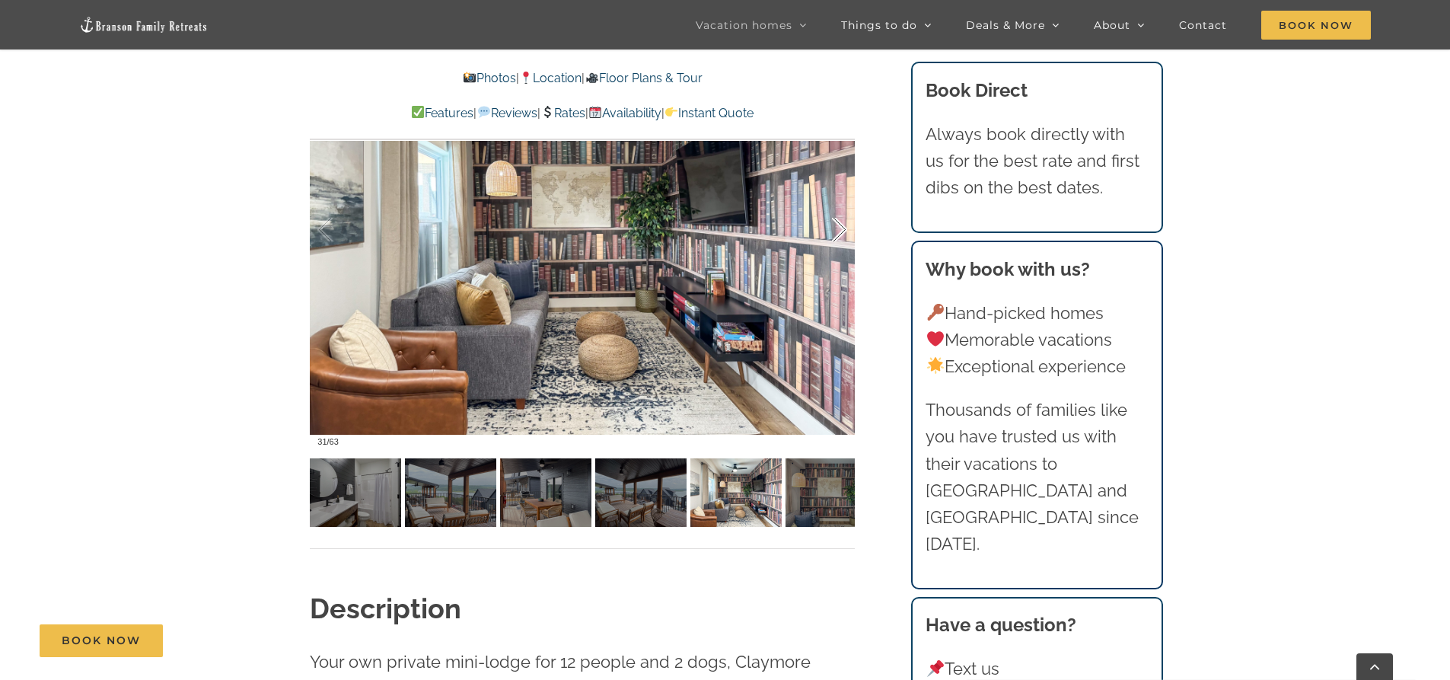
click at [839, 230] on div at bounding box center [823, 230] width 47 height 94
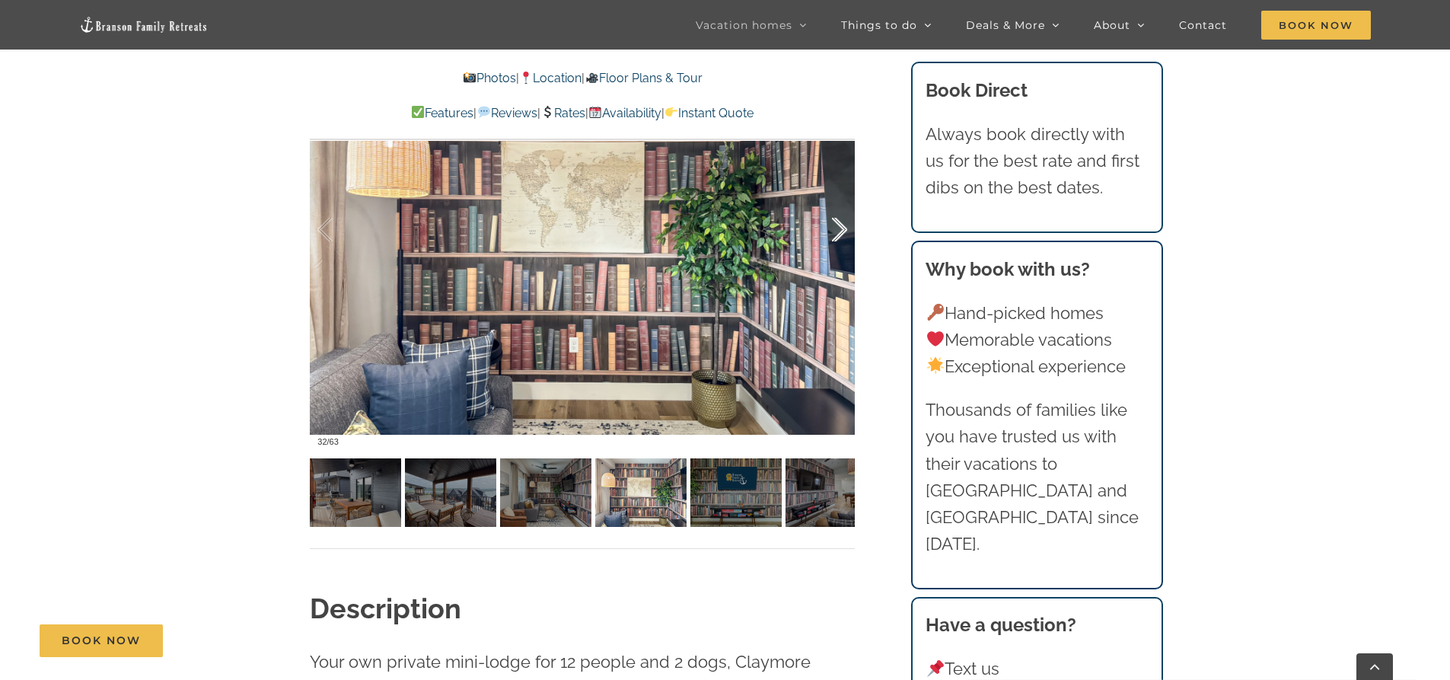
click at [839, 230] on div at bounding box center [823, 230] width 47 height 94
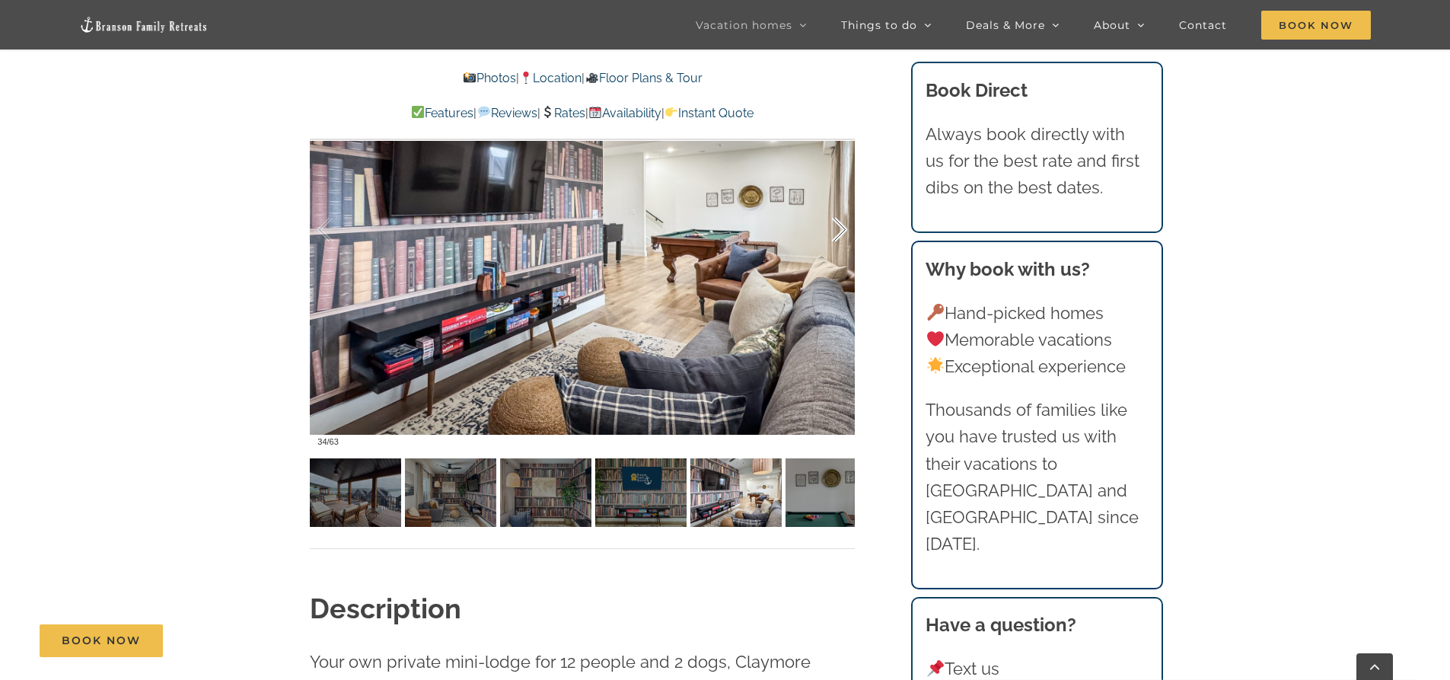
click at [839, 230] on div at bounding box center [823, 230] width 47 height 94
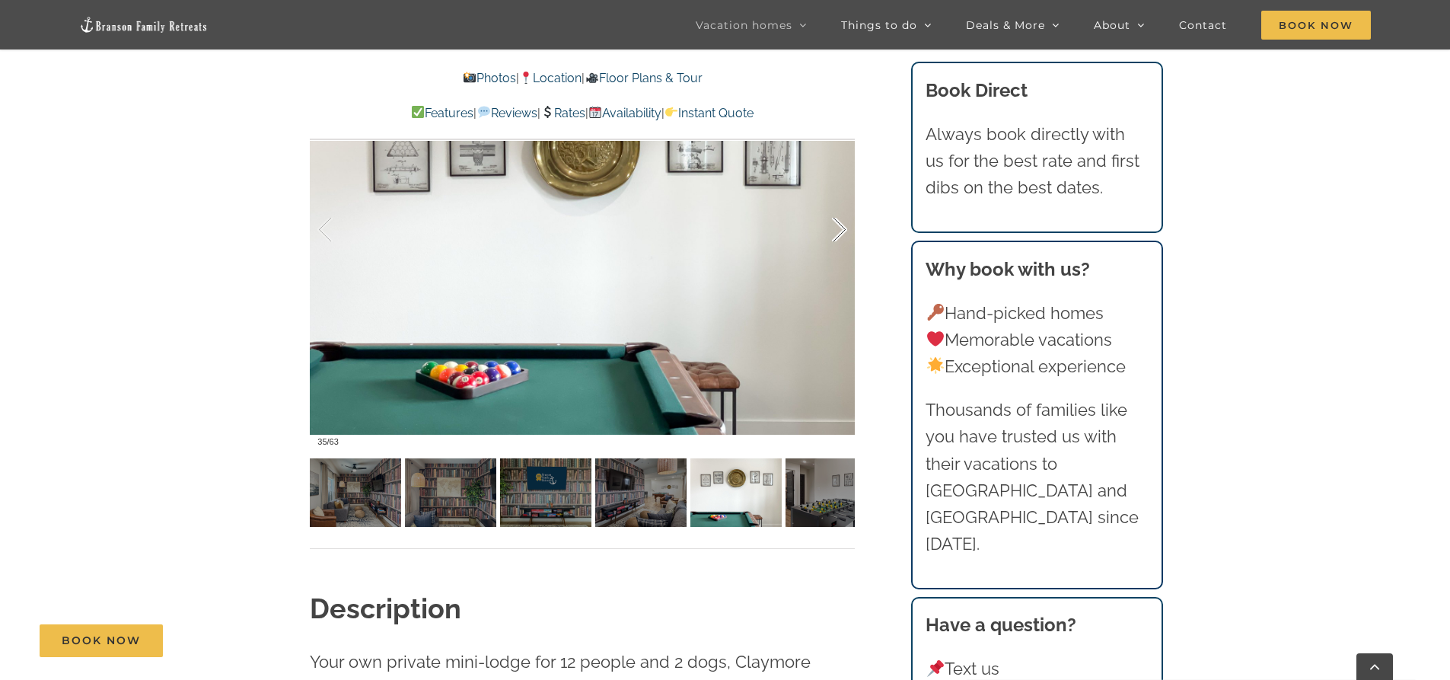
click at [839, 230] on div at bounding box center [823, 230] width 47 height 94
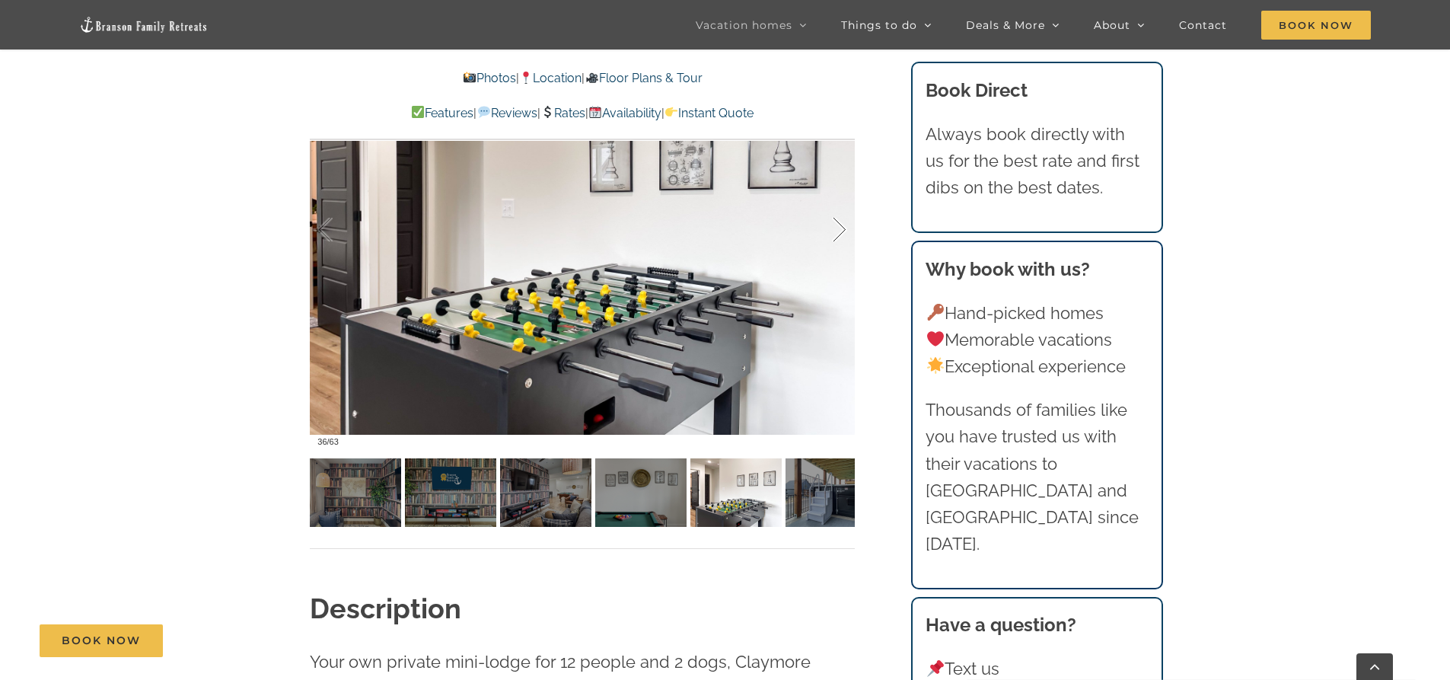
click at [839, 230] on div at bounding box center [823, 230] width 47 height 94
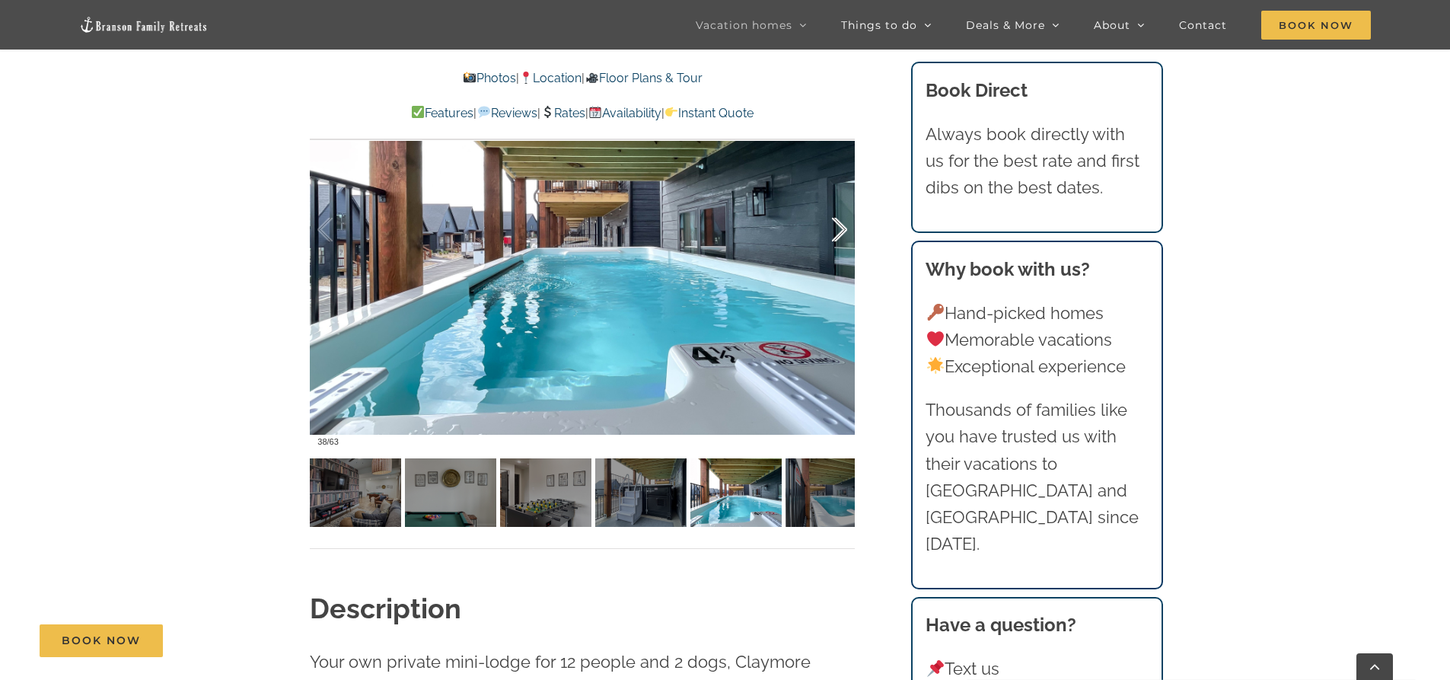
click at [841, 230] on div at bounding box center [823, 230] width 47 height 94
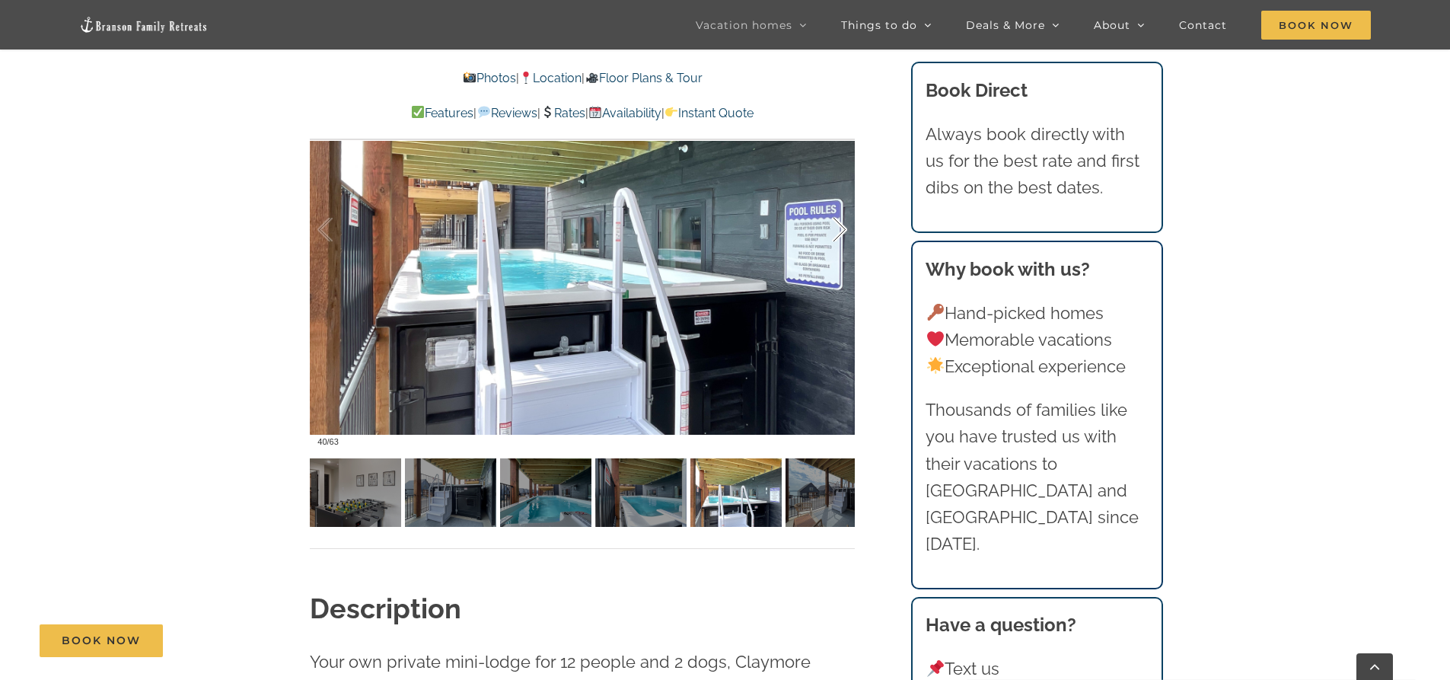
click at [844, 229] on div at bounding box center [823, 230] width 47 height 94
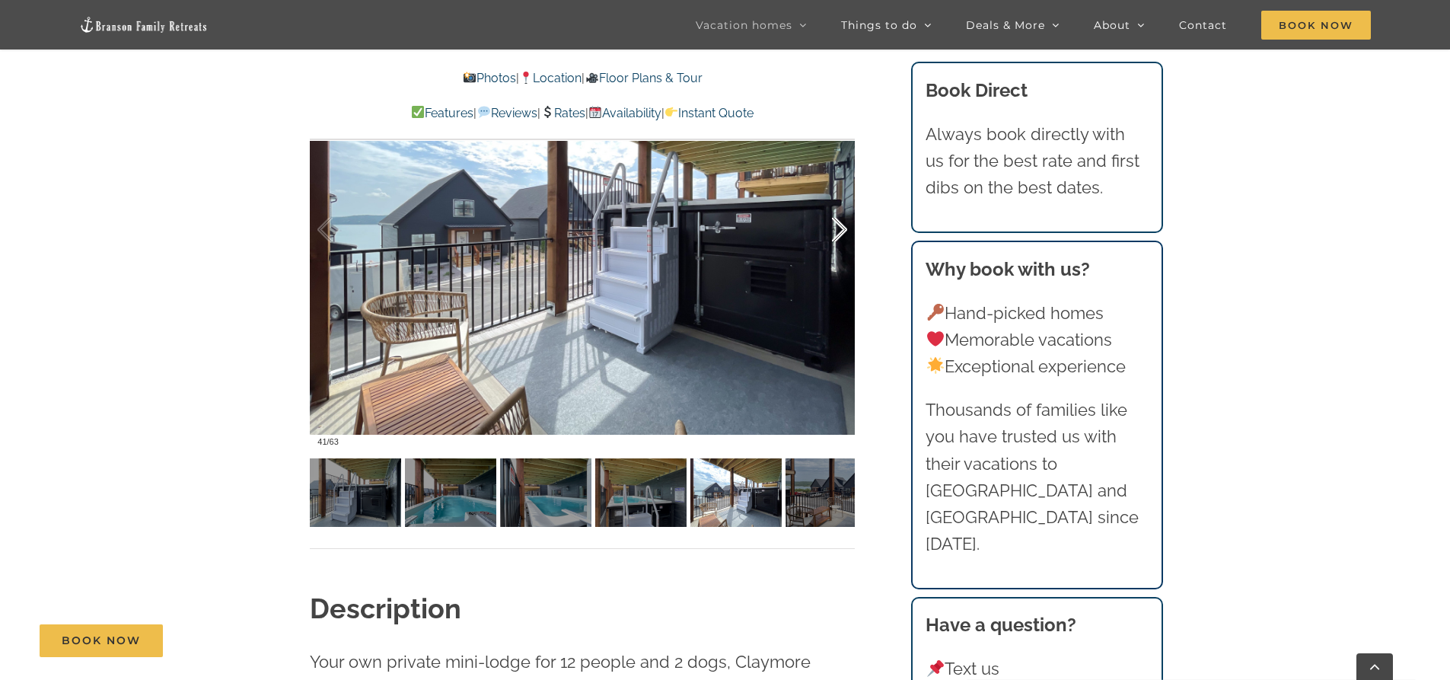
click at [844, 229] on div at bounding box center [823, 230] width 47 height 94
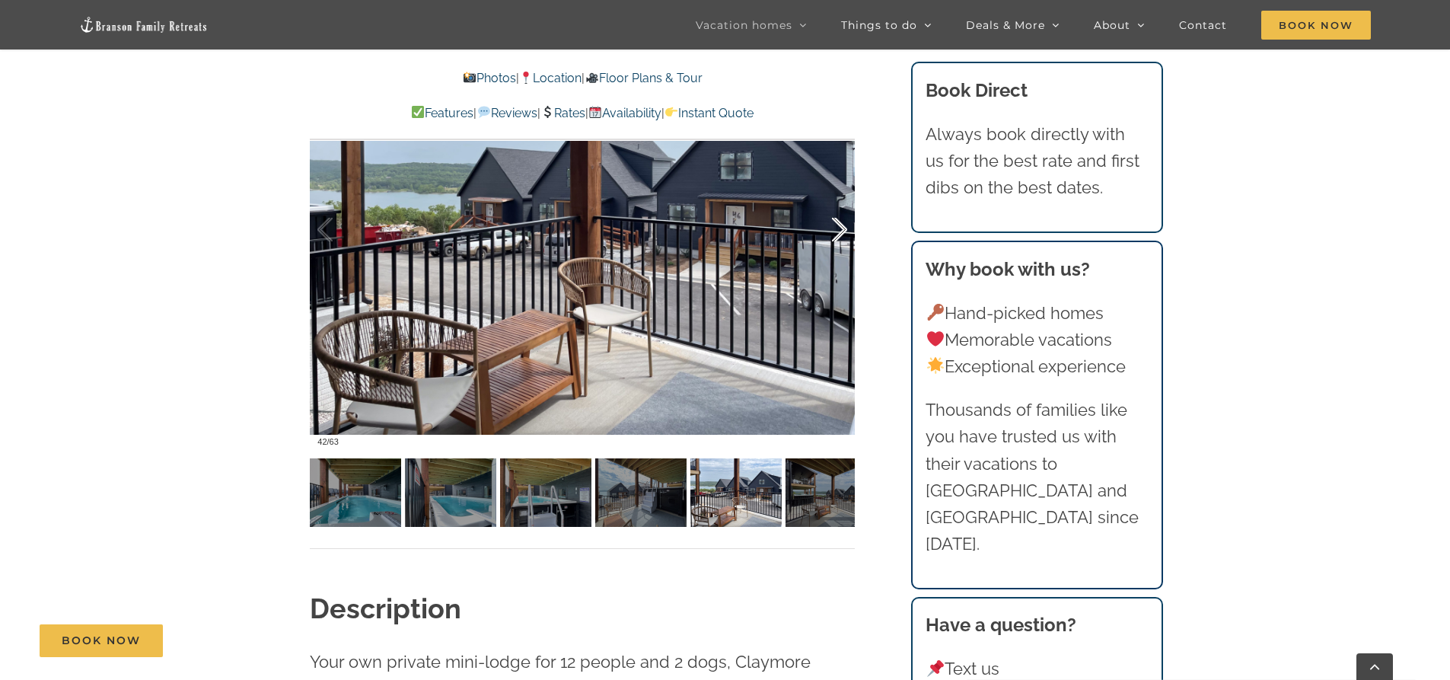
click at [846, 229] on div at bounding box center [823, 230] width 47 height 94
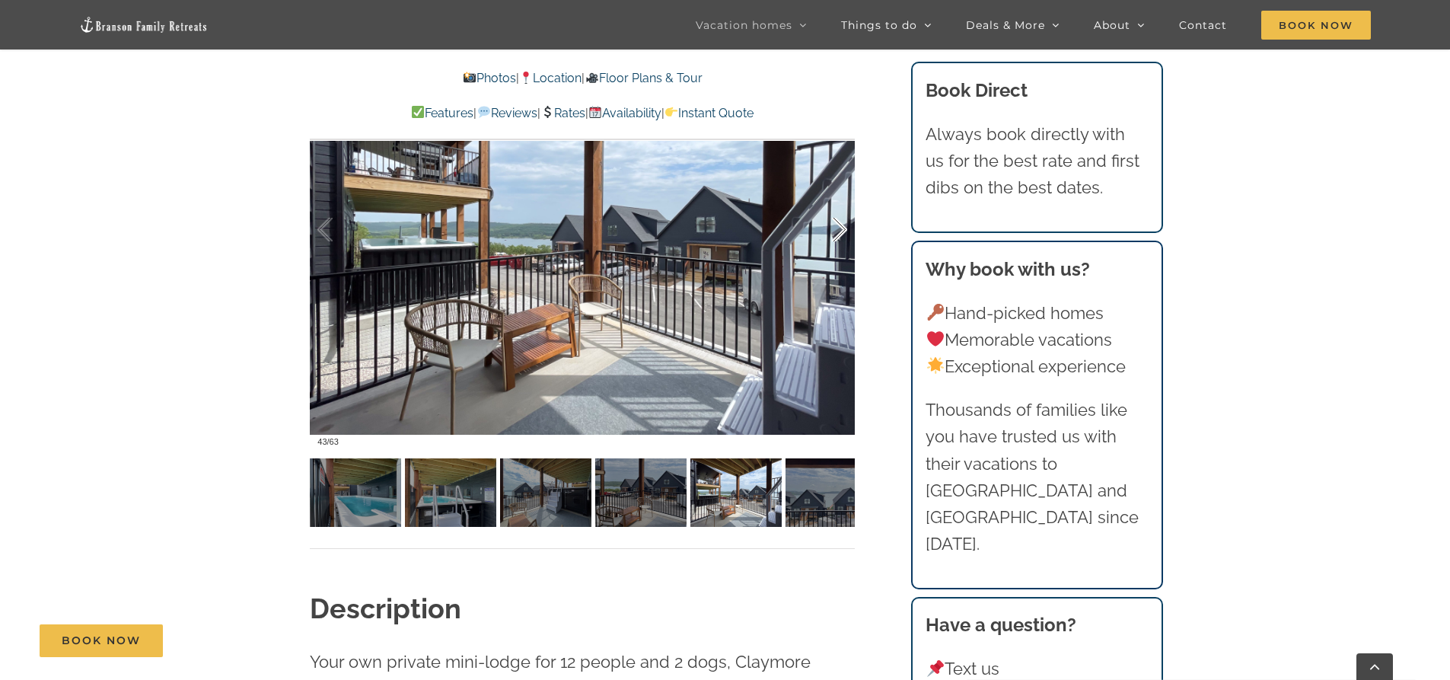
click at [846, 229] on div at bounding box center [823, 230] width 47 height 94
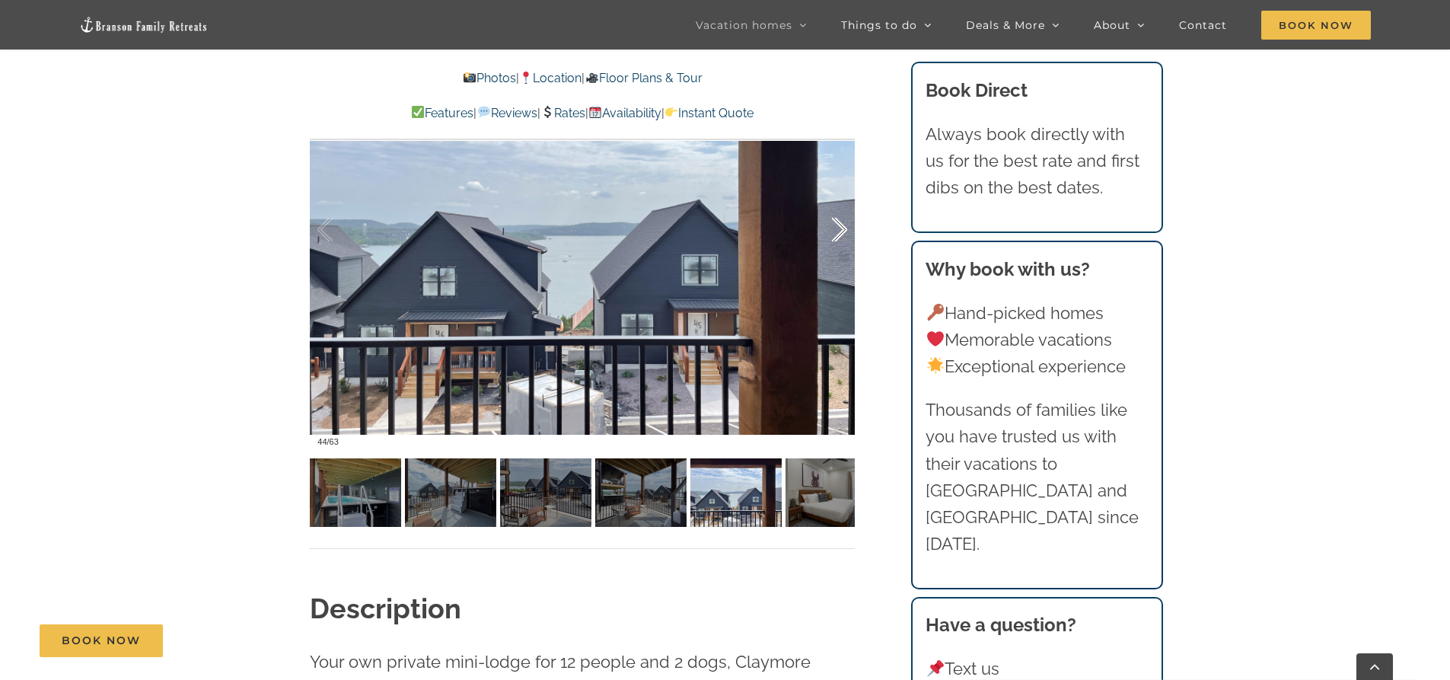
click at [846, 229] on div at bounding box center [823, 230] width 47 height 94
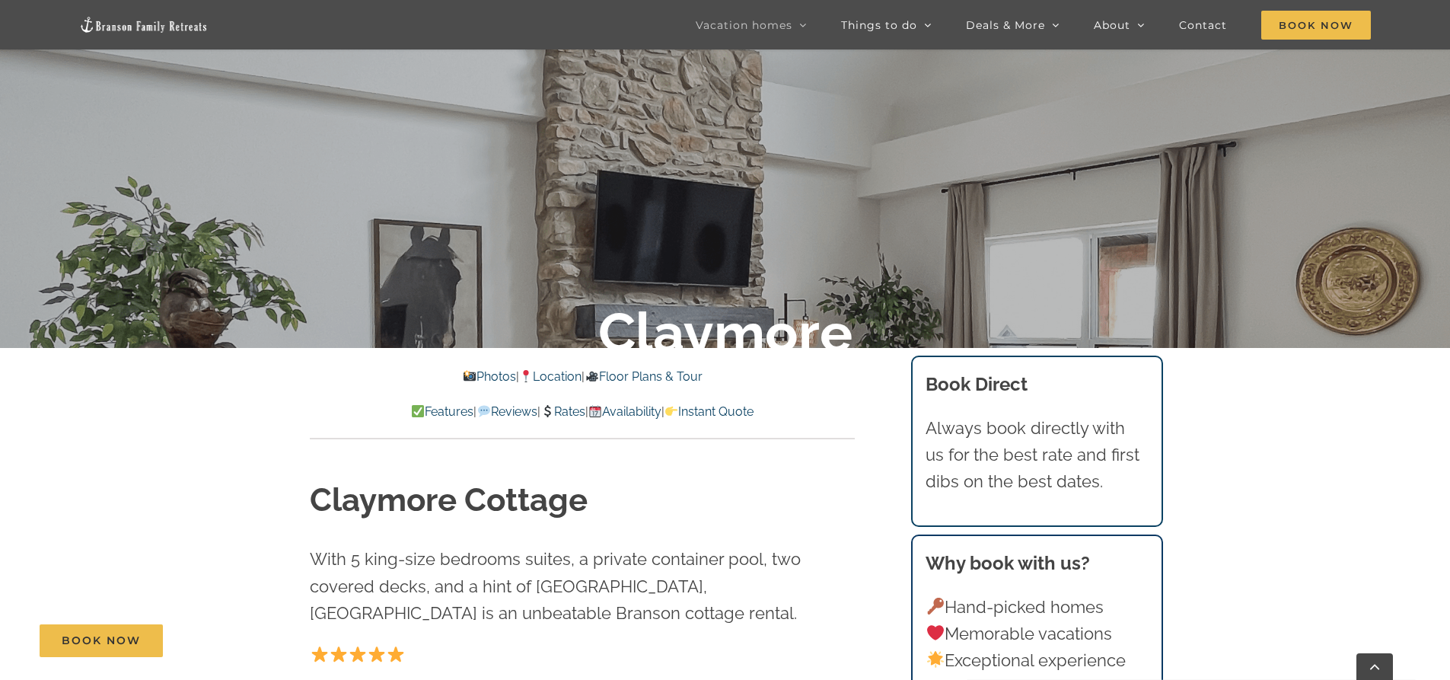
scroll to position [457, 0]
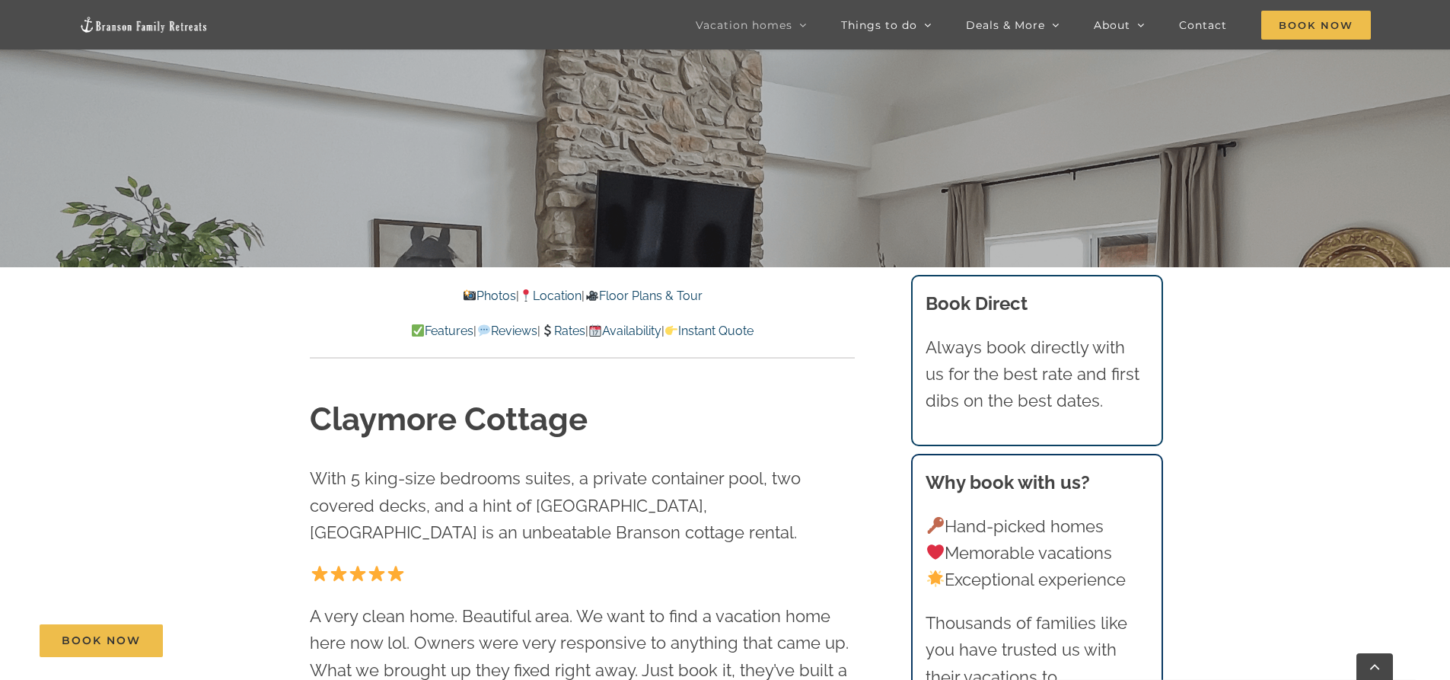
click at [642, 336] on link "Availability" at bounding box center [624, 330] width 73 height 14
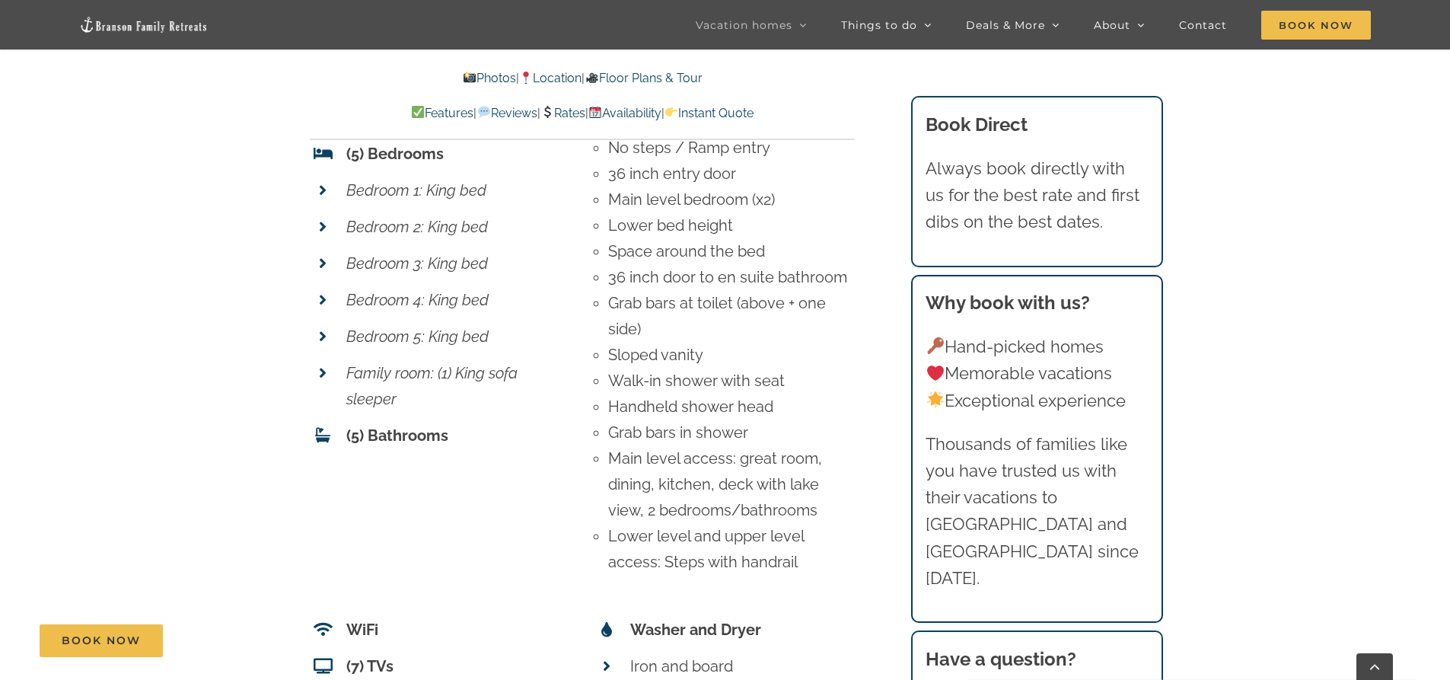
scroll to position [5942, 0]
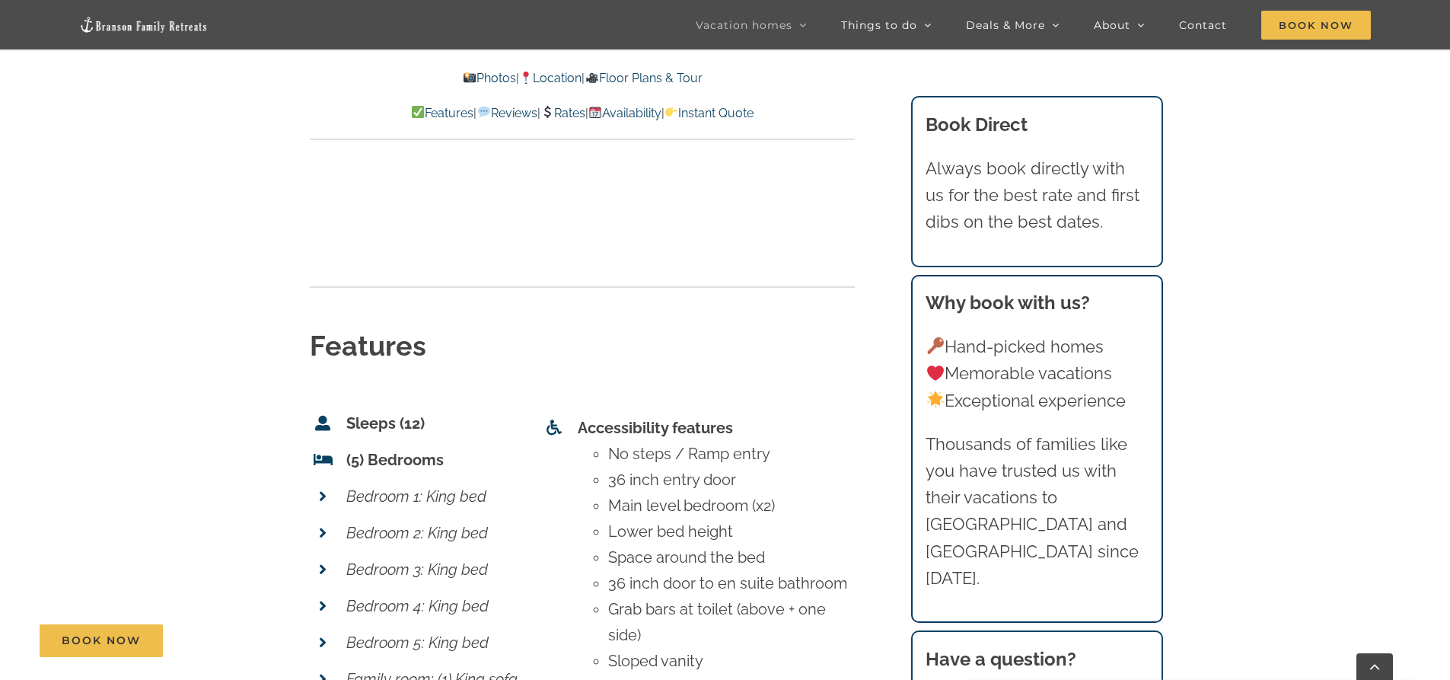
click at [574, 113] on link "Rates" at bounding box center [562, 113] width 45 height 14
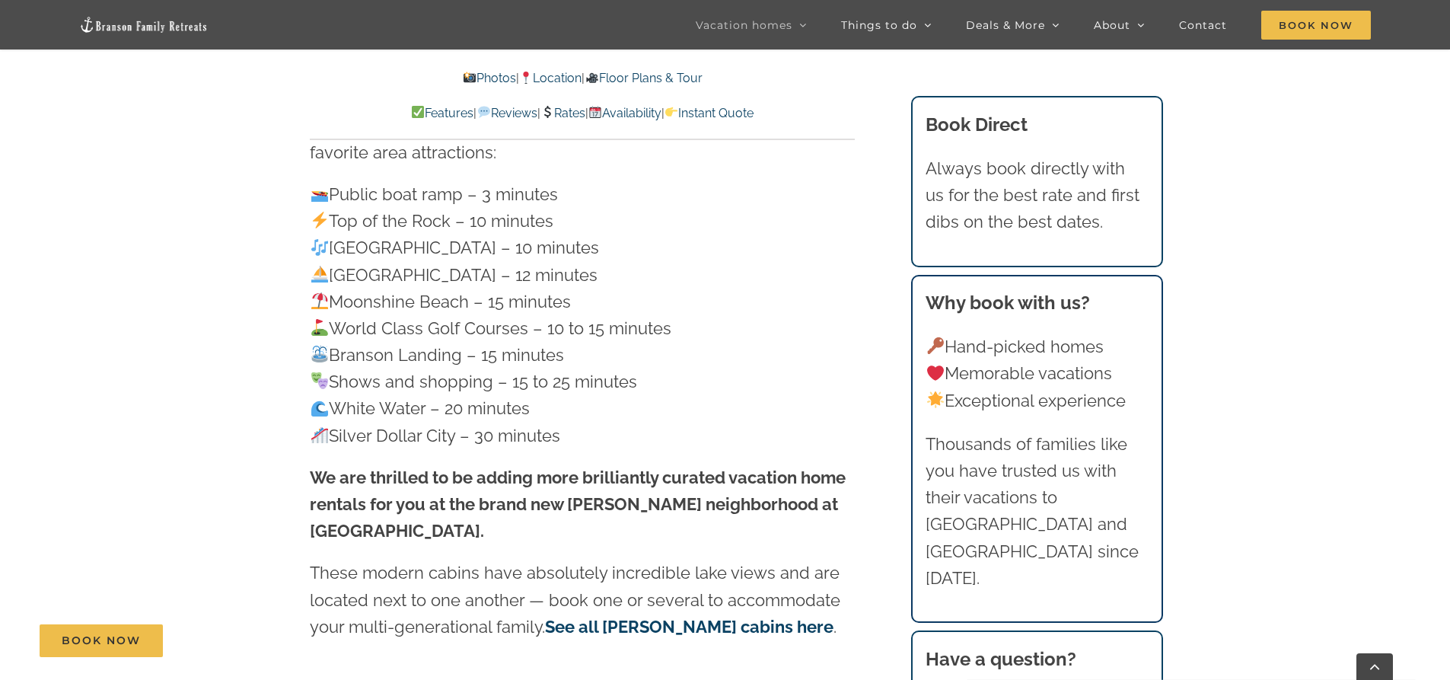
scroll to position [4344, 0]
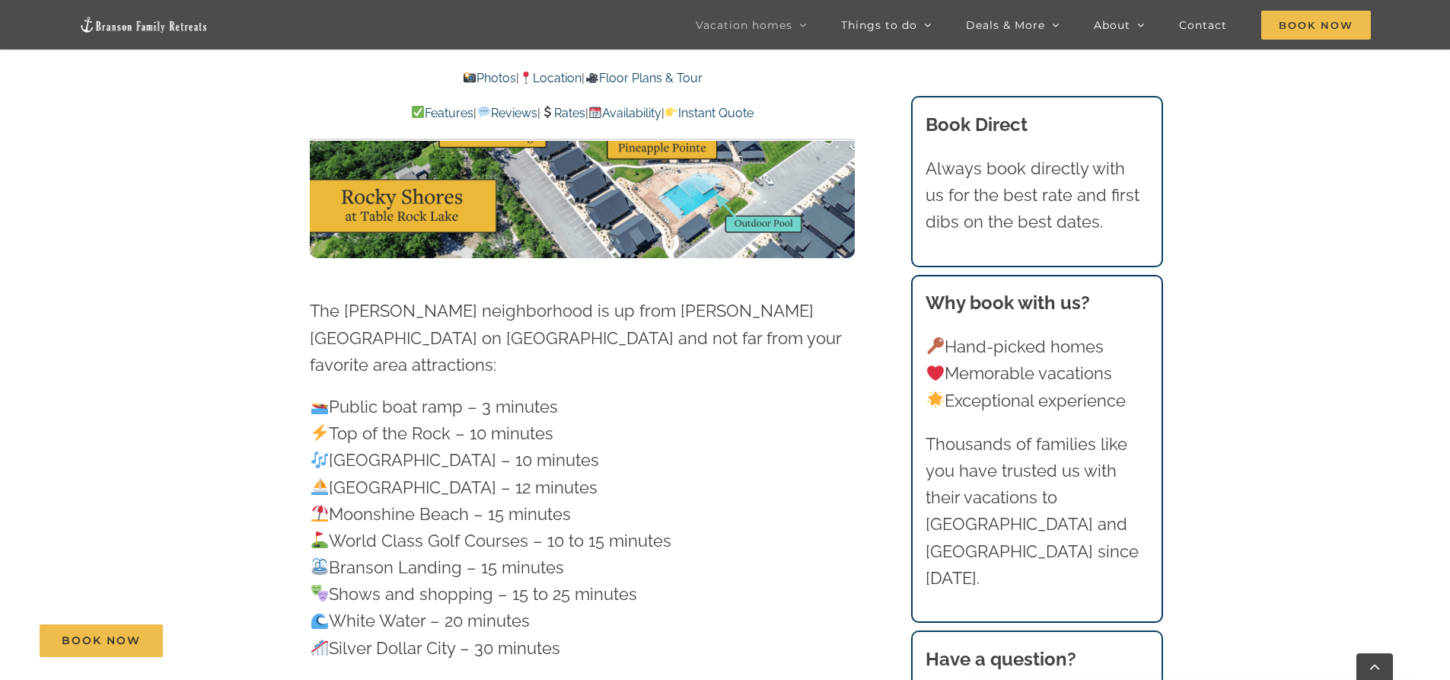
click at [753, 113] on link "Instant Quote" at bounding box center [708, 113] width 89 height 14
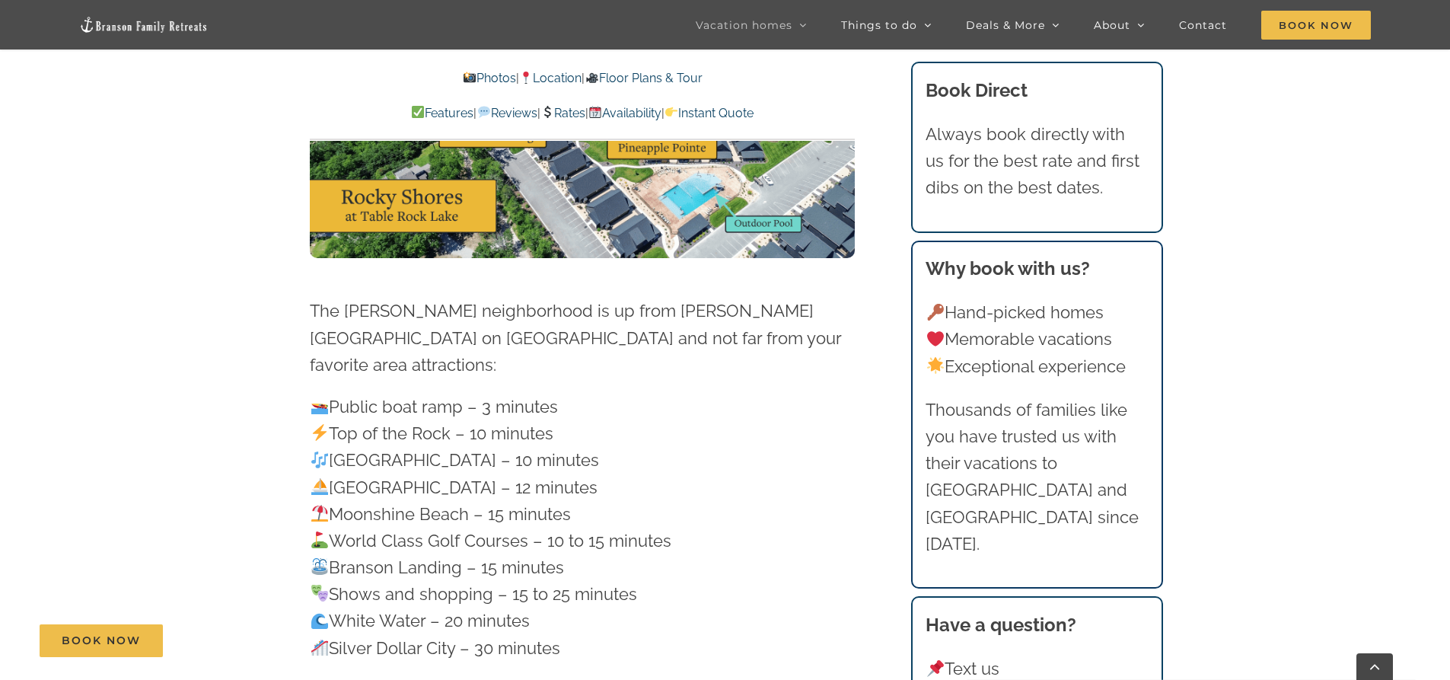
scroll to position [9963, 0]
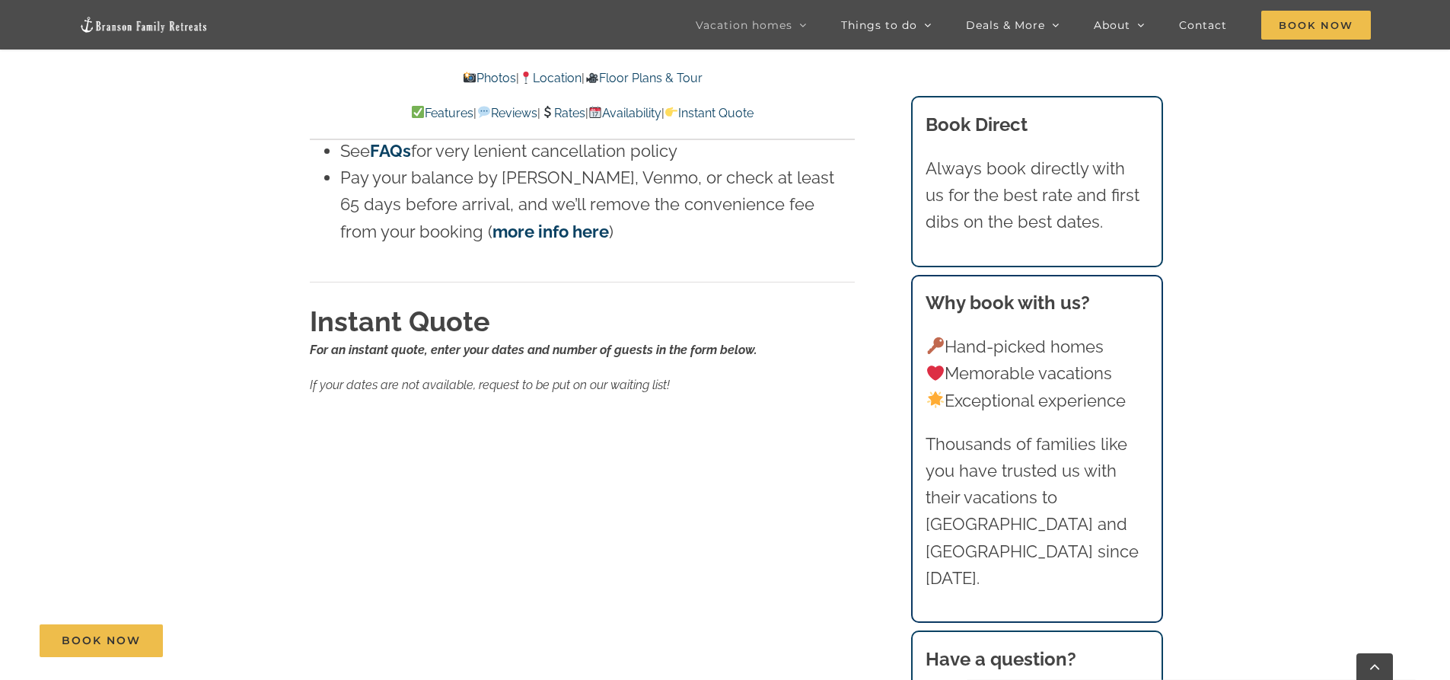
click at [865, 320] on div "Rates For an instant quote, use the form below to enter your dates and number o…" at bounding box center [583, 480] width 606 height 1640
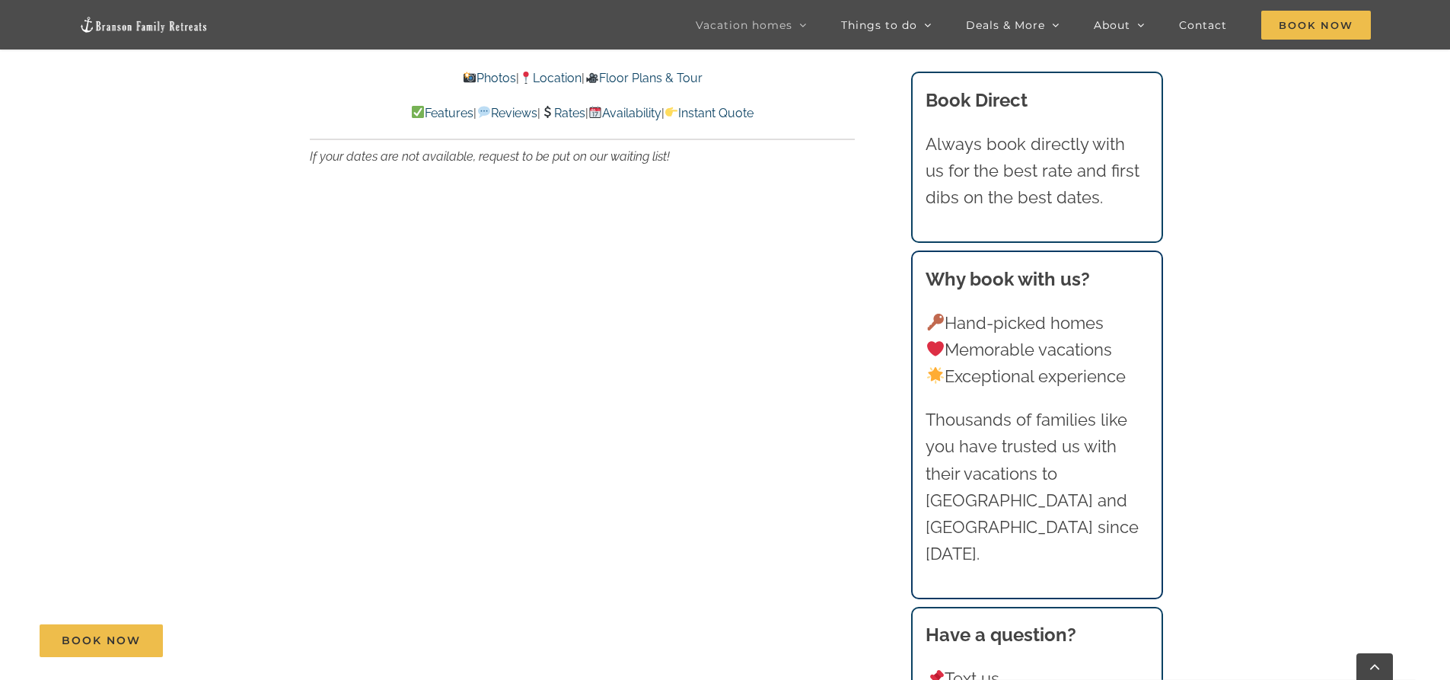
scroll to position [10115, 0]
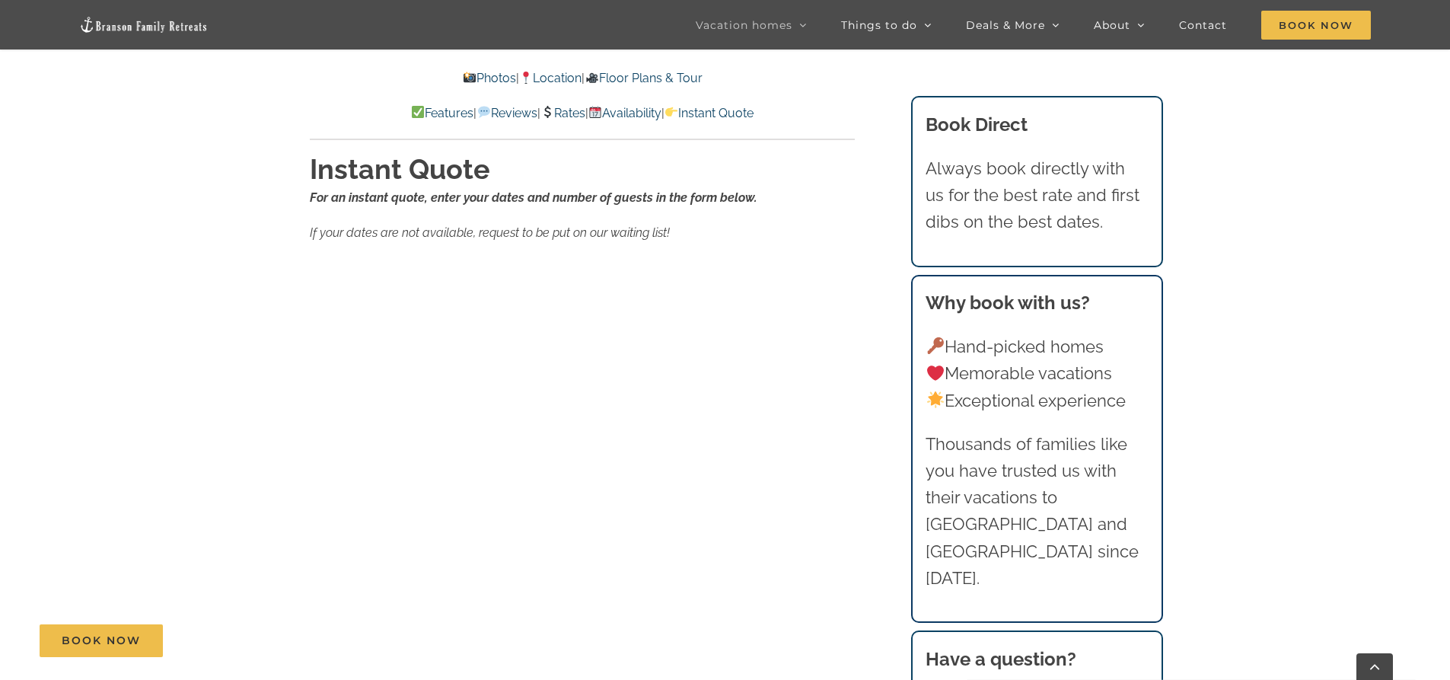
click at [792, 223] on p "If your dates are not available, request to be put on our waiting list!" at bounding box center [582, 233] width 545 height 20
click at [842, 195] on div "For an instant quote, enter your dates and number of guests in the form below. …" at bounding box center [582, 215] width 545 height 54
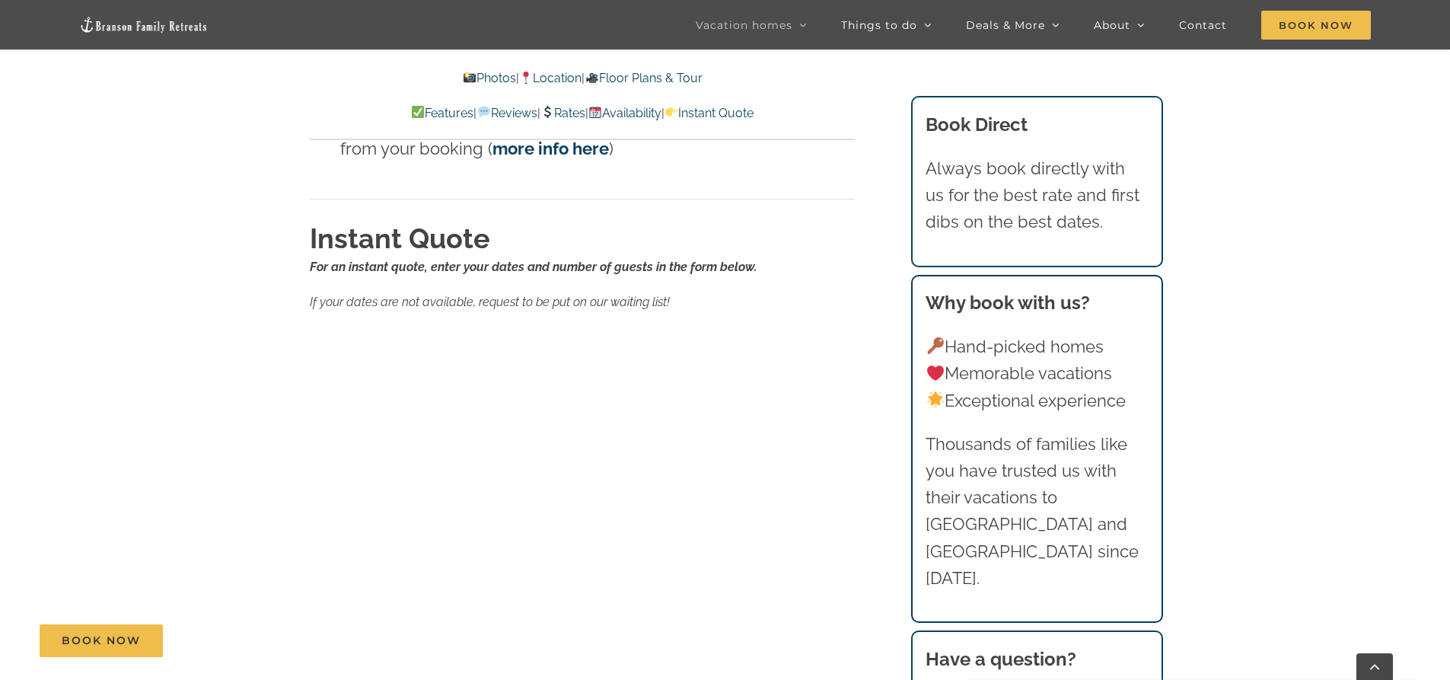
scroll to position [10039, 0]
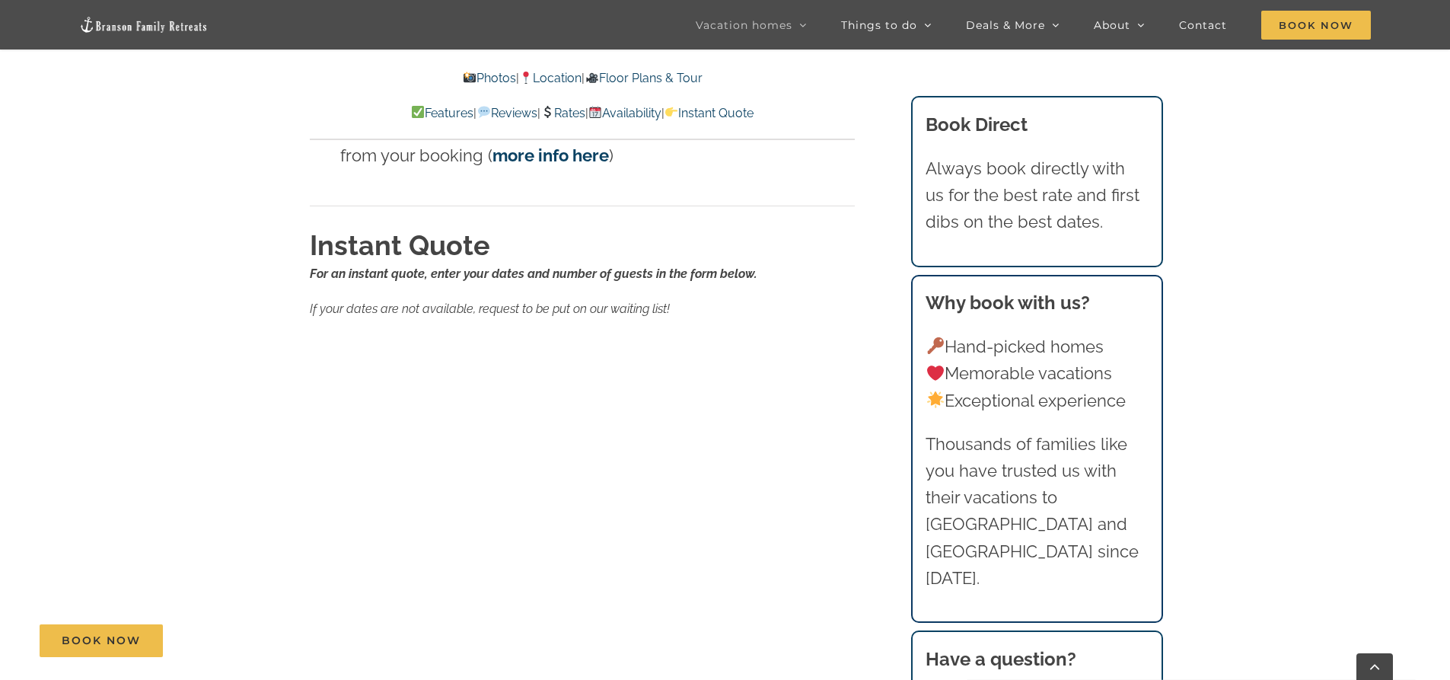
scroll to position [9596, 0]
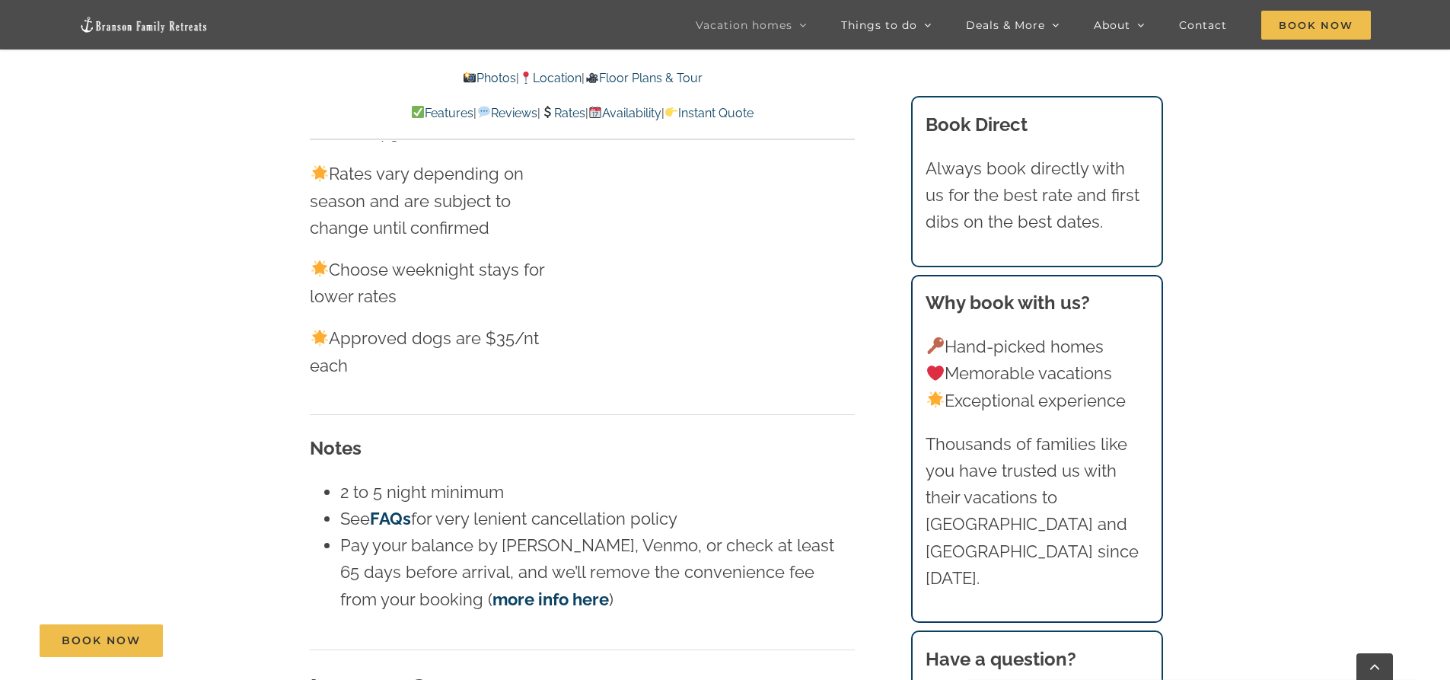
scroll to position [457, 0]
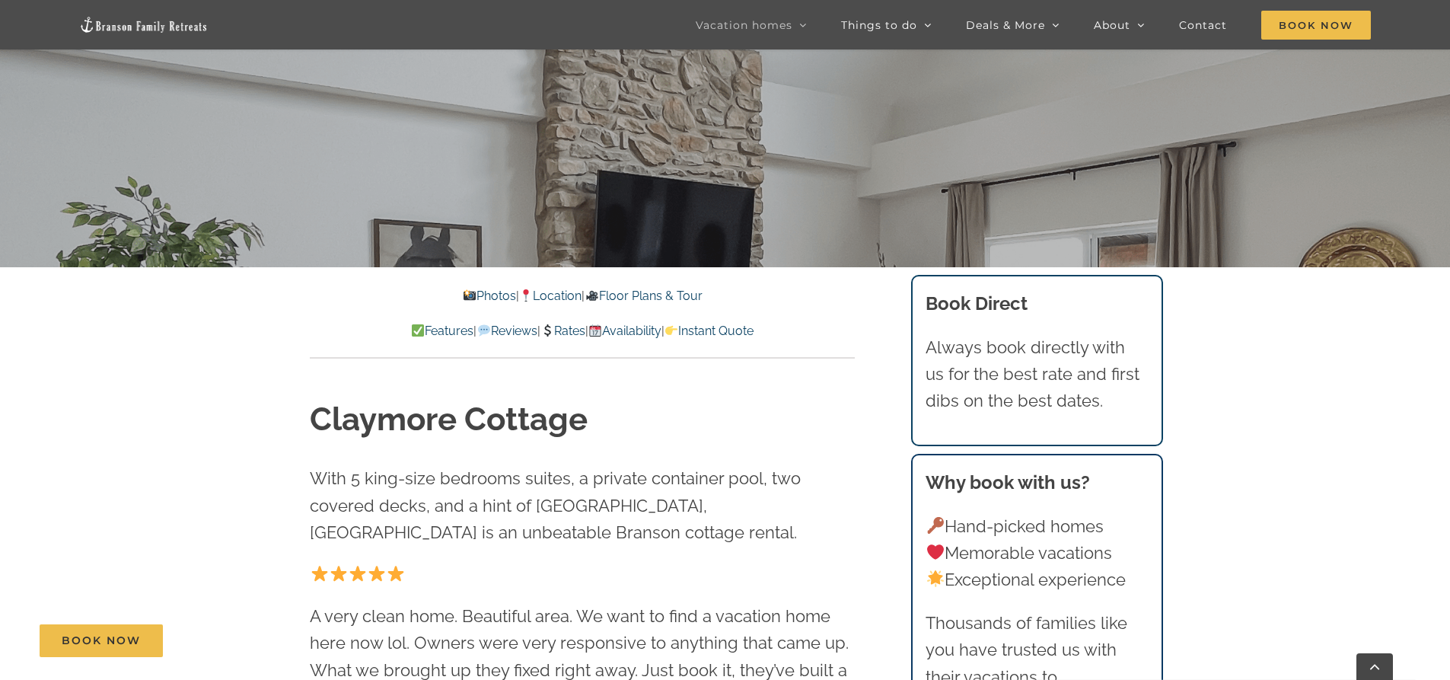
click at [753, 329] on link "Instant Quote" at bounding box center [708, 330] width 89 height 14
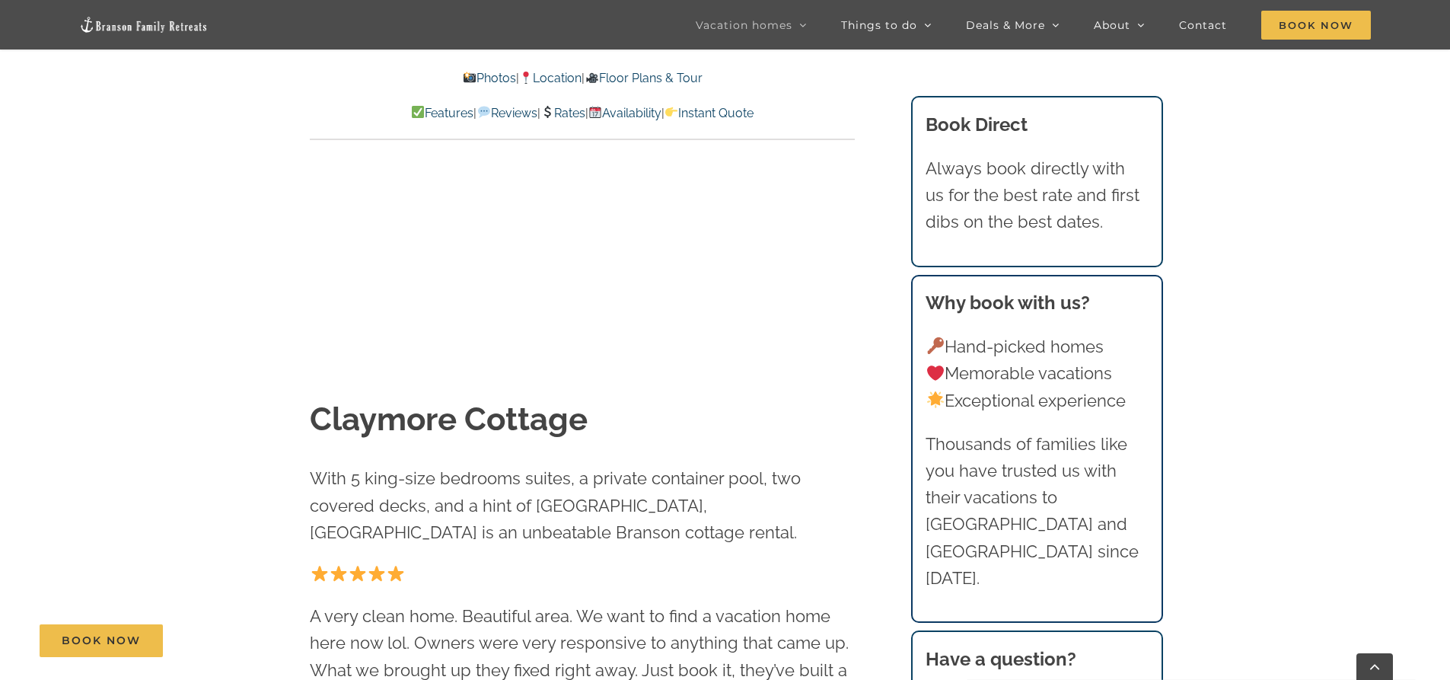
scroll to position [9963, 0]
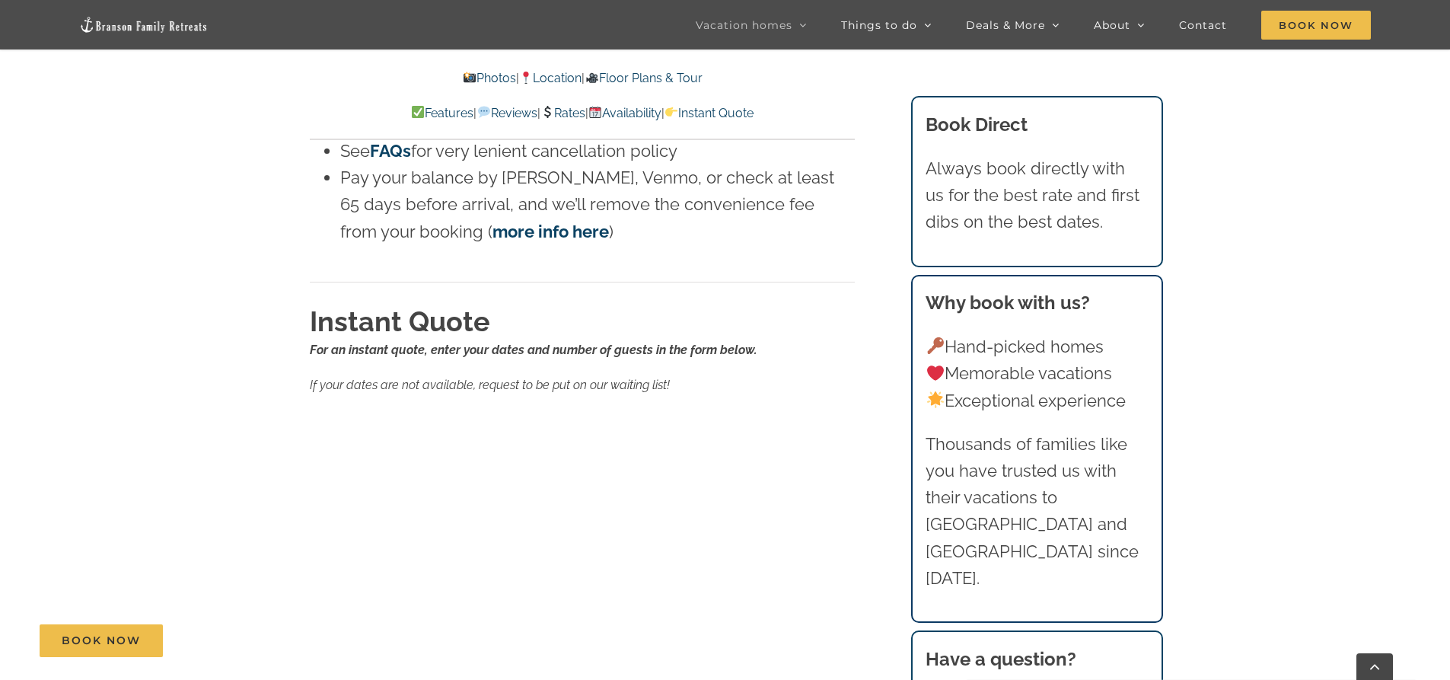
click at [854, 302] on h2 "Instant Quote" at bounding box center [582, 321] width 545 height 38
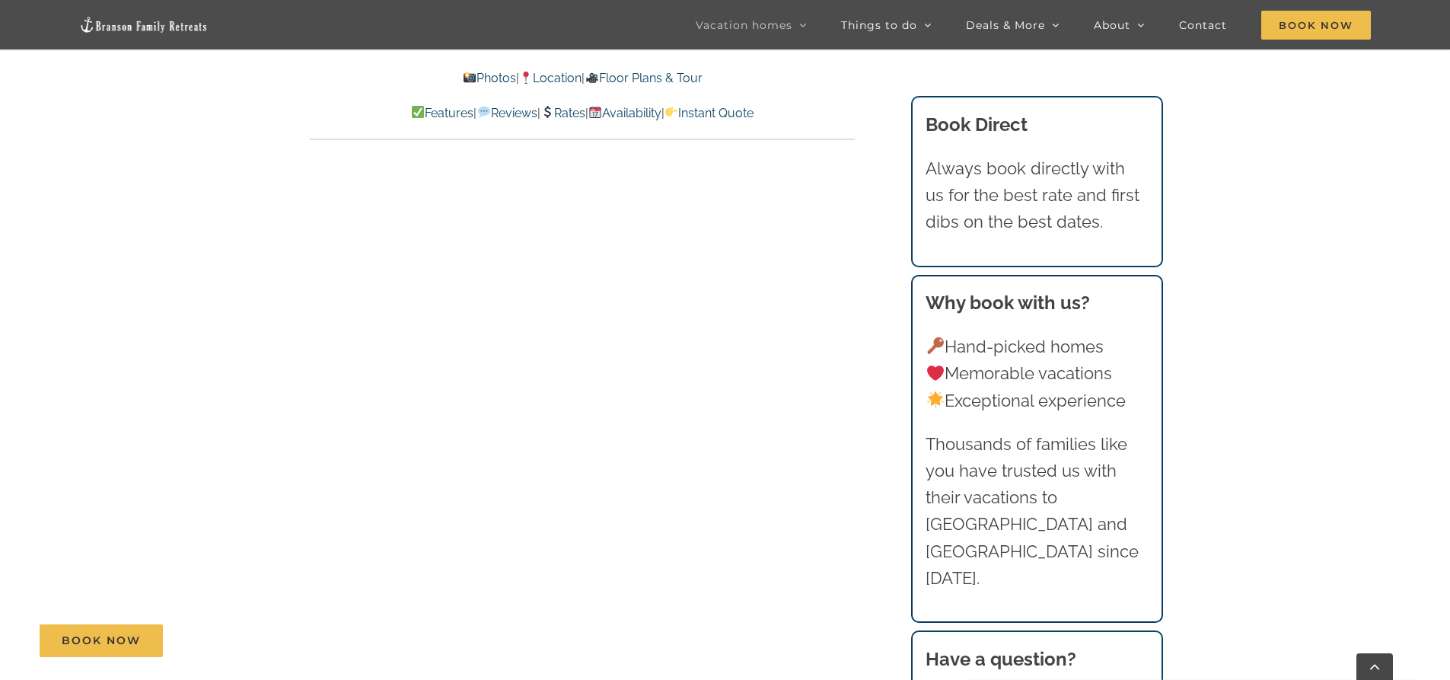
scroll to position [8593, 0]
click at [744, 110] on link "Instant Quote" at bounding box center [708, 113] width 89 height 14
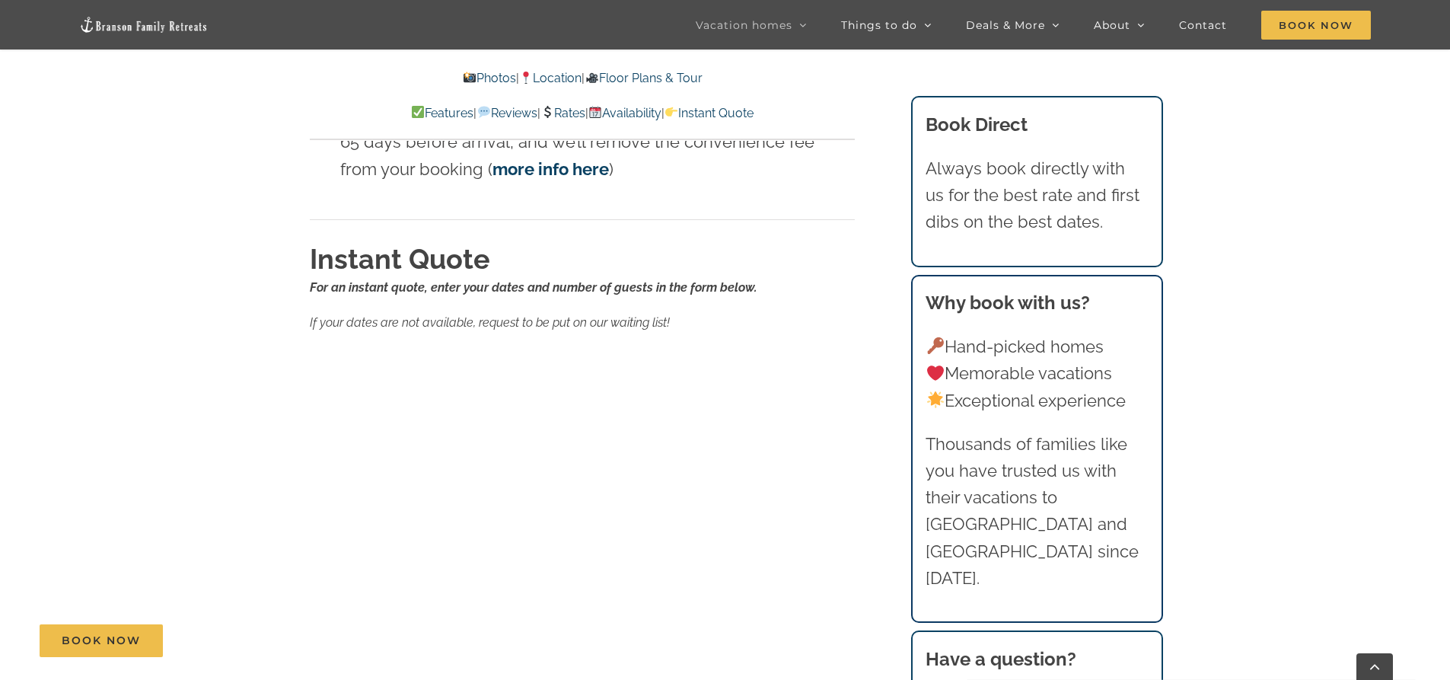
scroll to position [9963, 0]
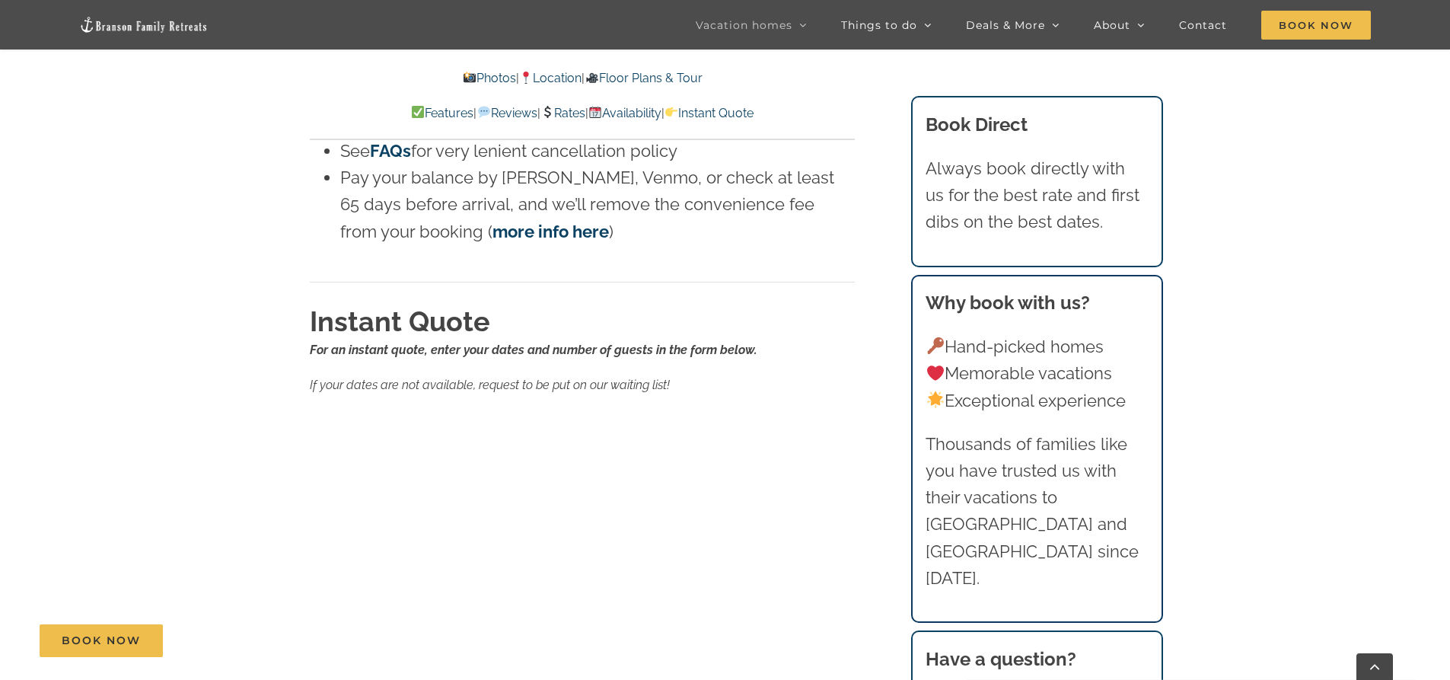
click at [795, 302] on h2 "Instant Quote" at bounding box center [582, 321] width 545 height 38
click at [822, 302] on h2 "Instant Quote" at bounding box center [582, 321] width 545 height 38
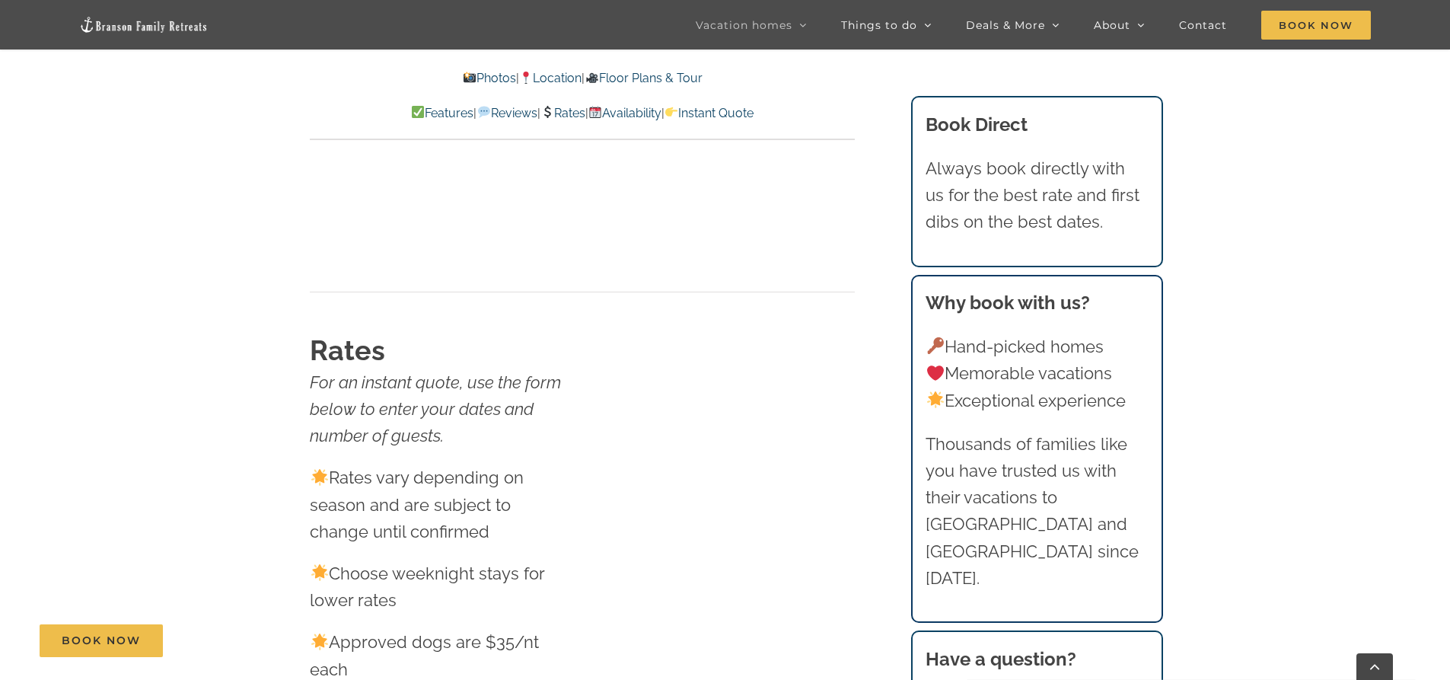
scroll to position [9050, 0]
